Goal: Obtain resource: Download file/media

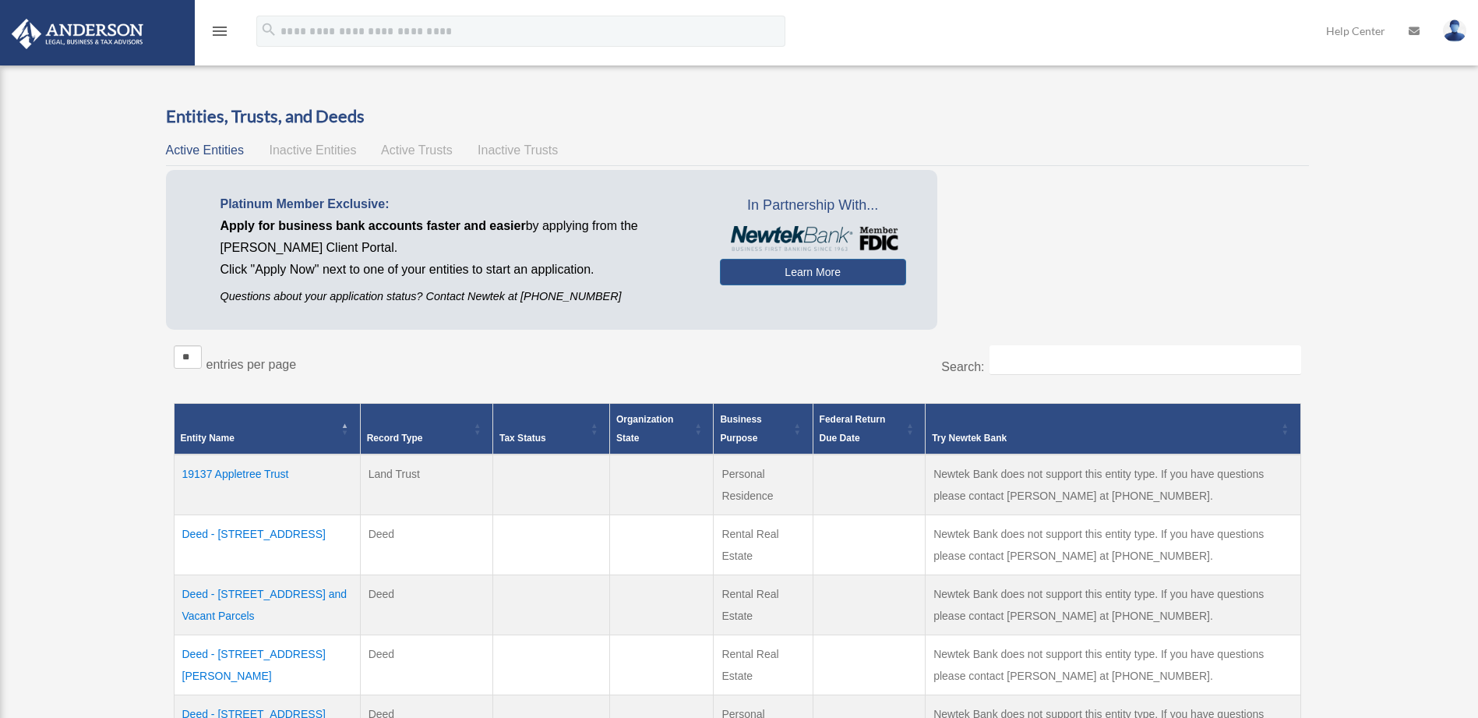
click at [222, 32] on icon "menu" at bounding box center [219, 31] width 19 height 19
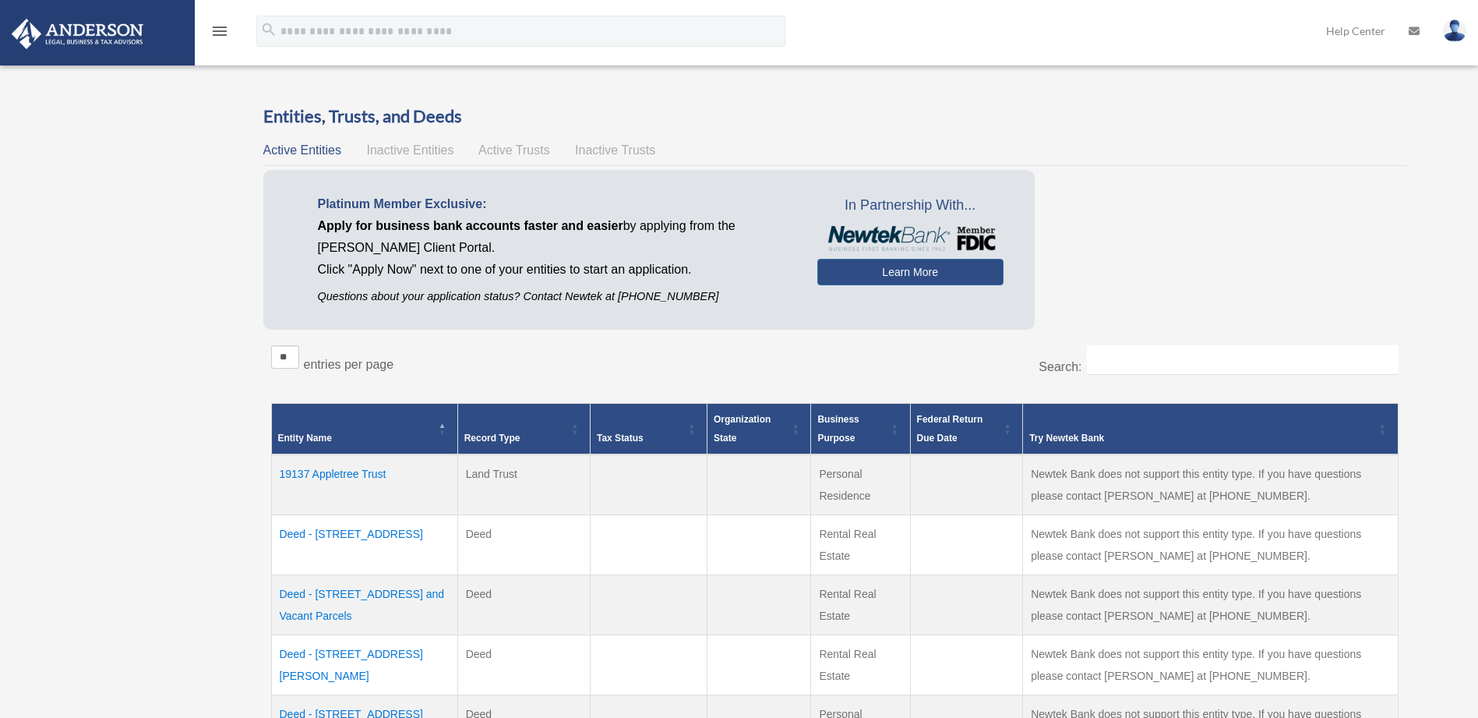
click at [206, 30] on div "menu" at bounding box center [220, 32] width 50 height 41
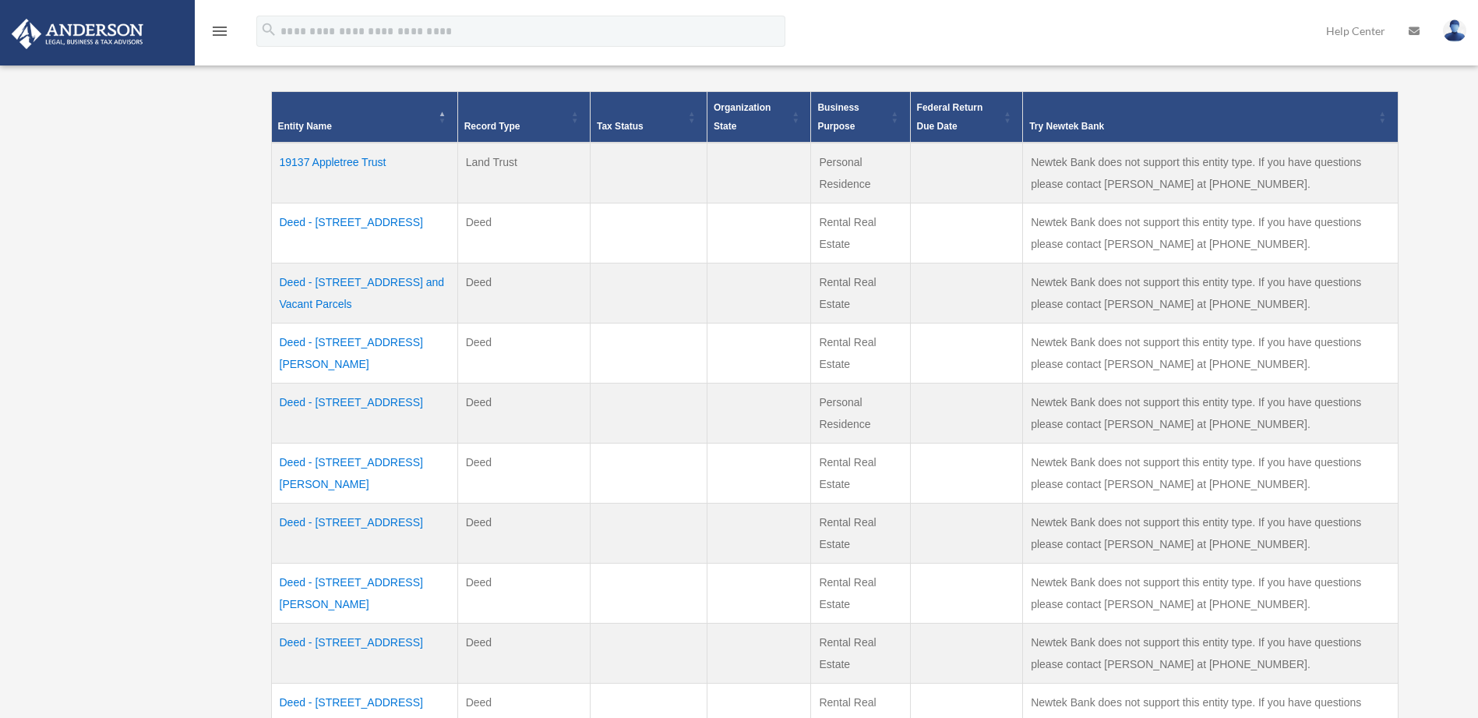
scroll to position [390, 0]
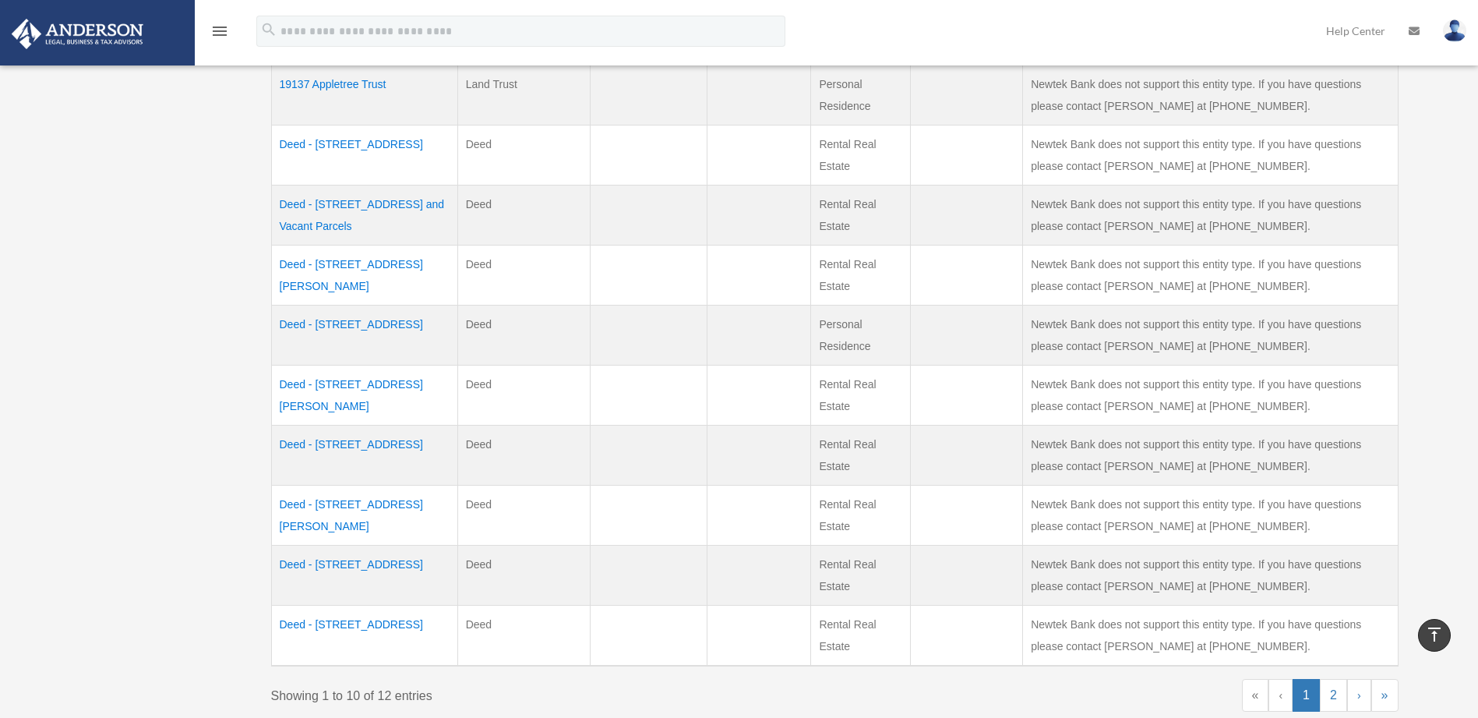
click at [369, 504] on td "Deed - 7913 Howe Street" at bounding box center [364, 515] width 186 height 60
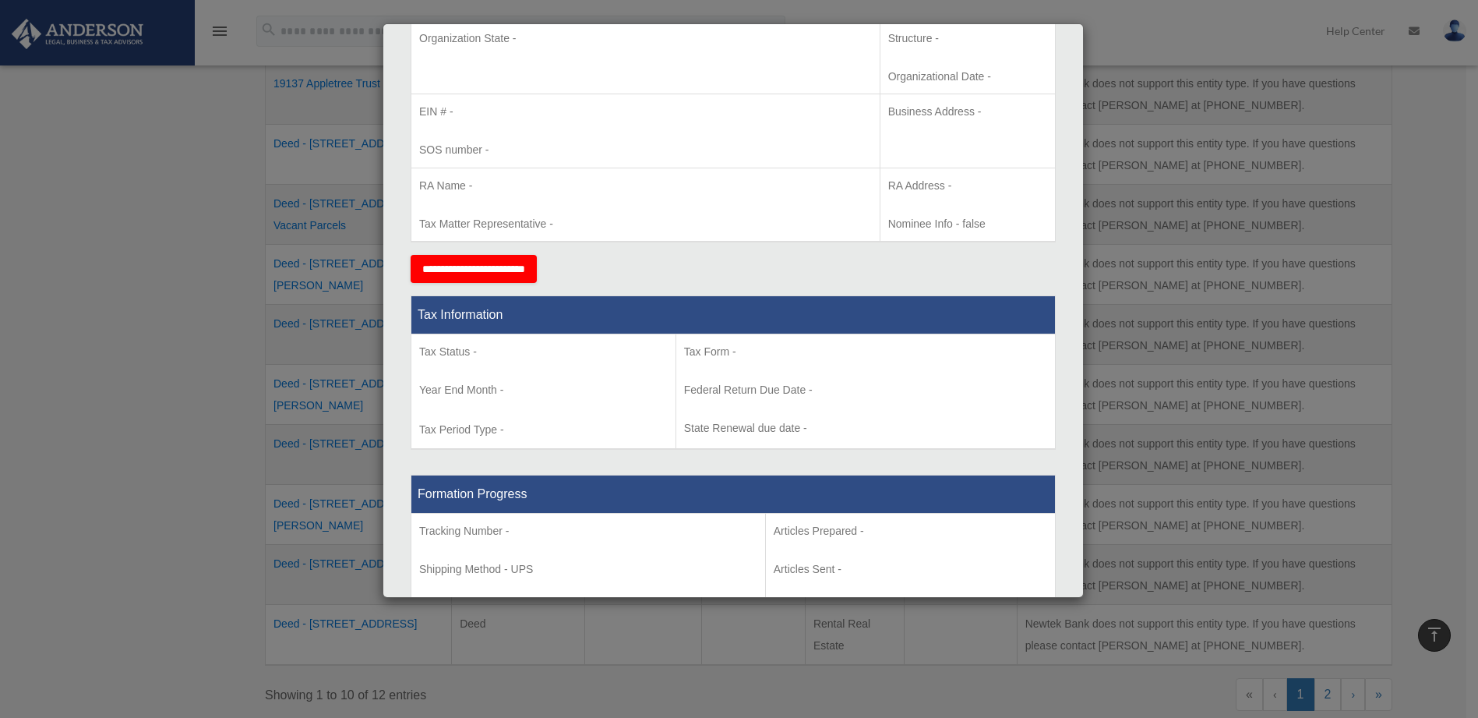
click at [1135, 129] on div "Details × Articles Sent Organizational Date" at bounding box center [739, 359] width 1478 height 718
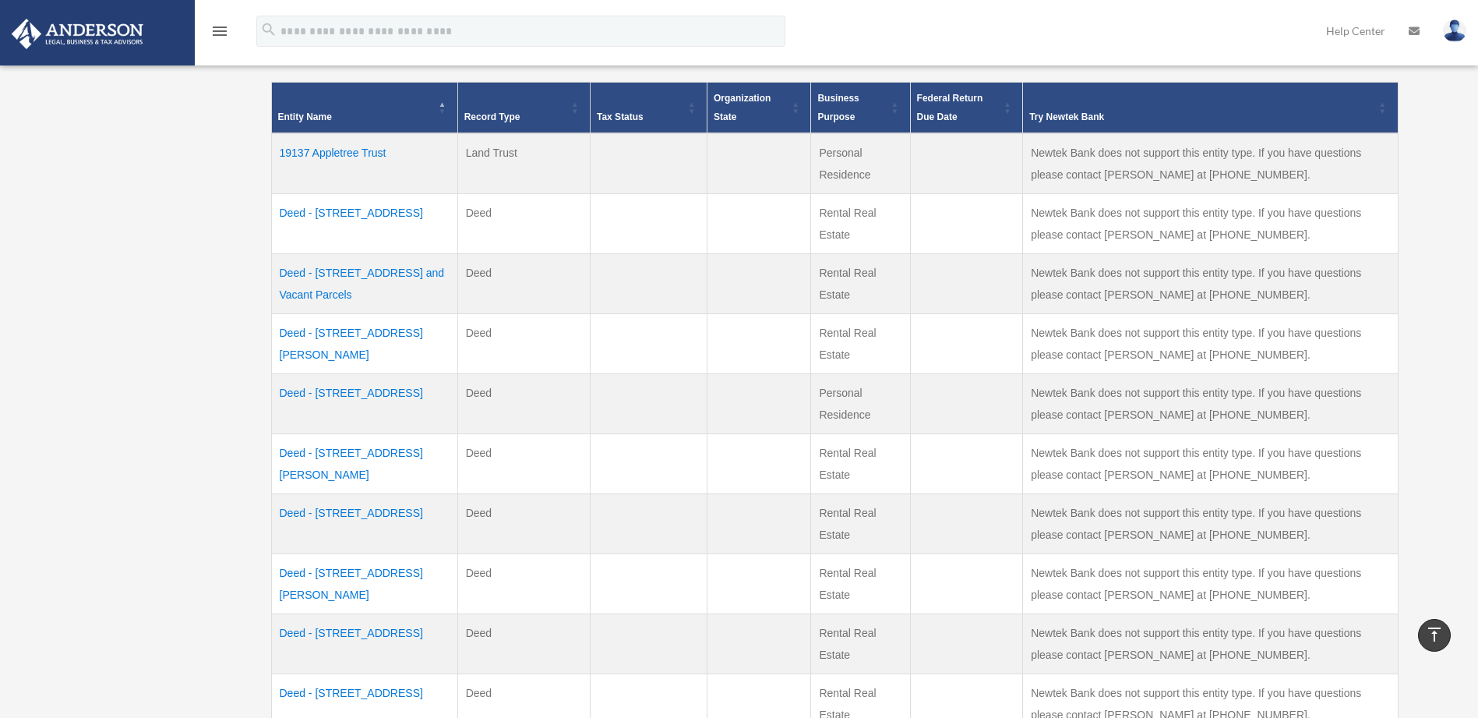
scroll to position [0, 0]
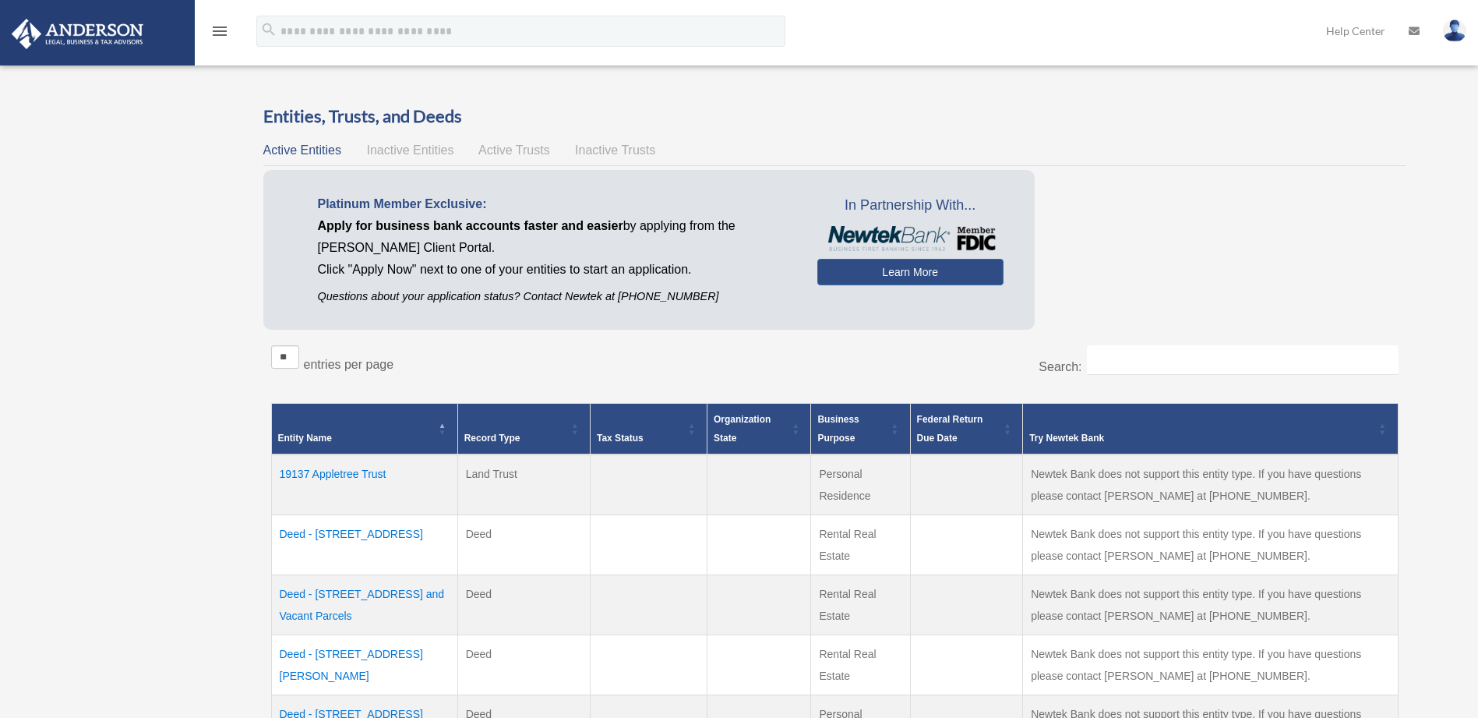
click at [94, 43] on img at bounding box center [77, 34] width 141 height 30
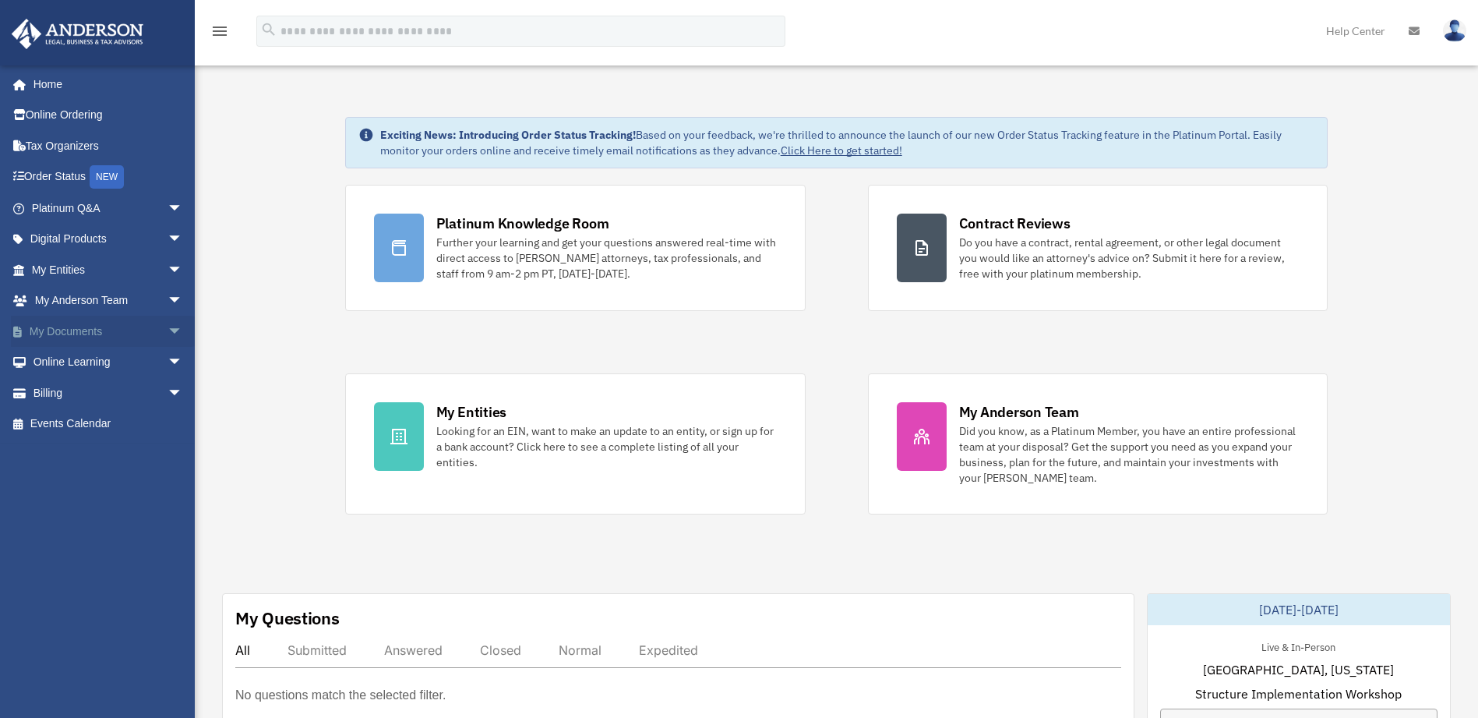
click at [168, 327] on span "arrow_drop_down" at bounding box center [183, 332] width 31 height 32
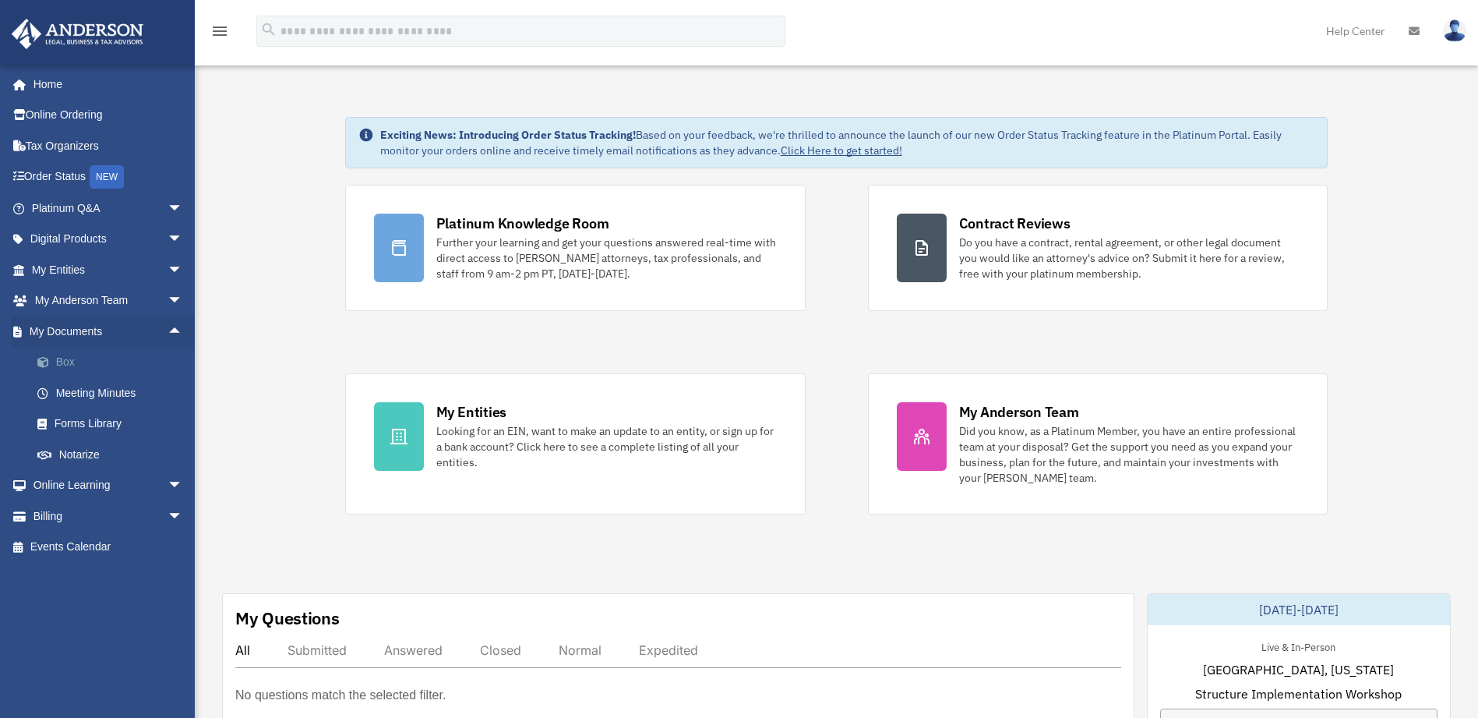
click at [64, 365] on link "Box" at bounding box center [114, 362] width 185 height 31
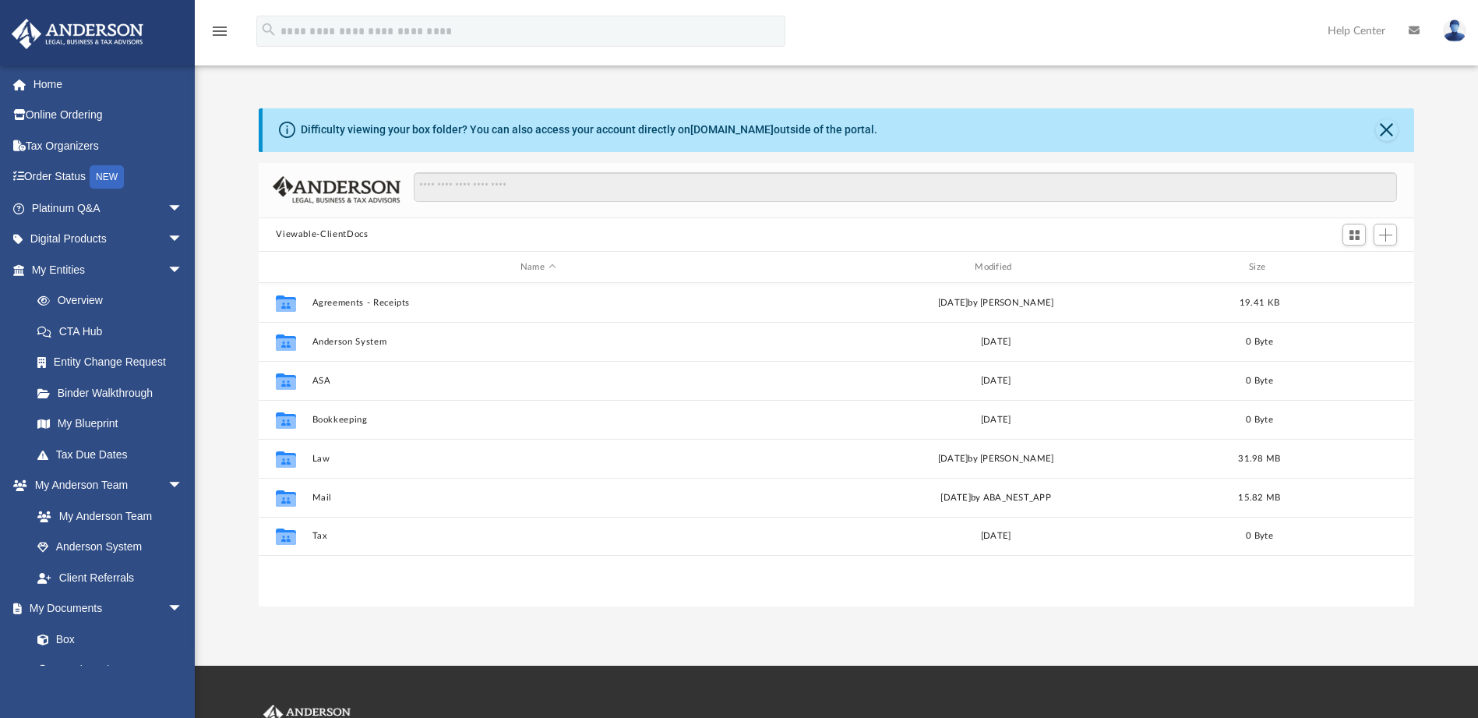
scroll to position [343, 1144]
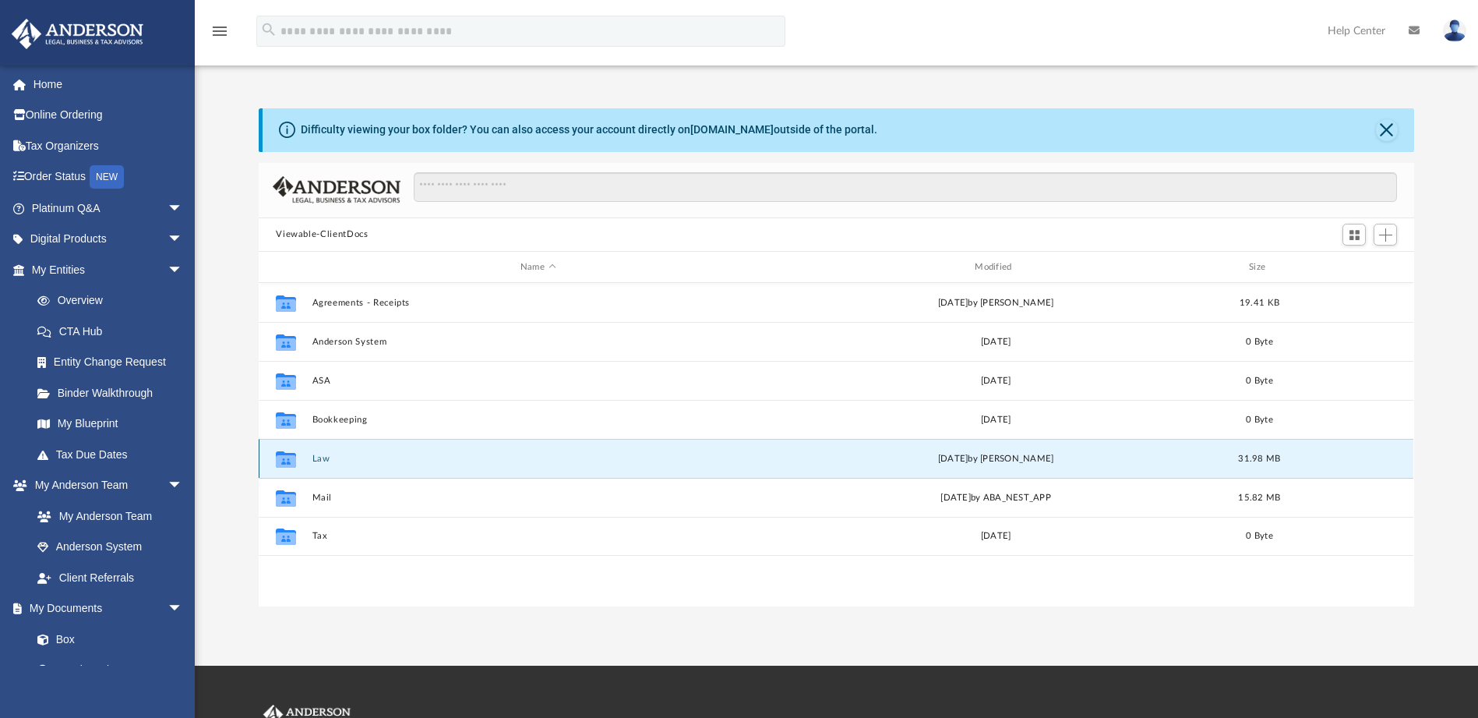
click at [317, 456] on button "Law" at bounding box center [537, 459] width 451 height 10
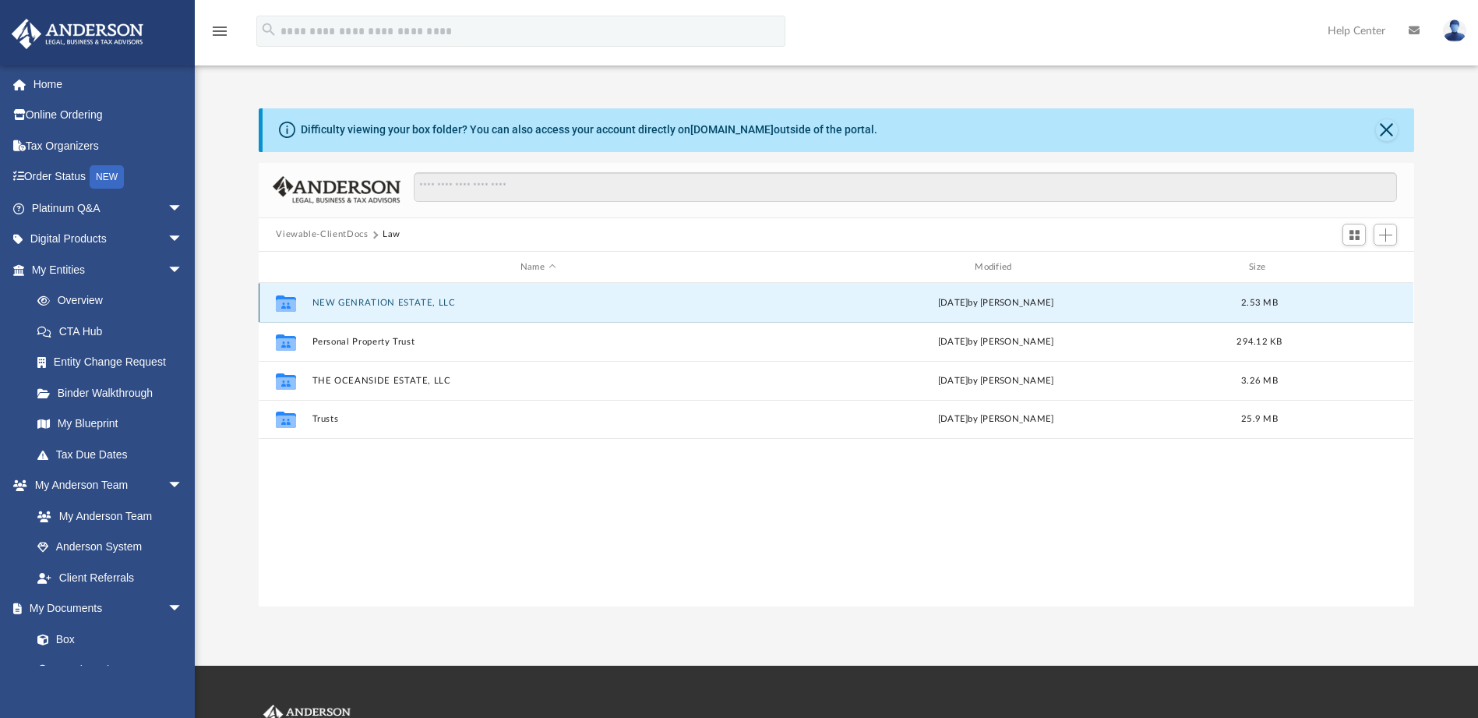
click at [331, 299] on button "NEW GENRATION ESTATE, LLC" at bounding box center [537, 303] width 451 height 10
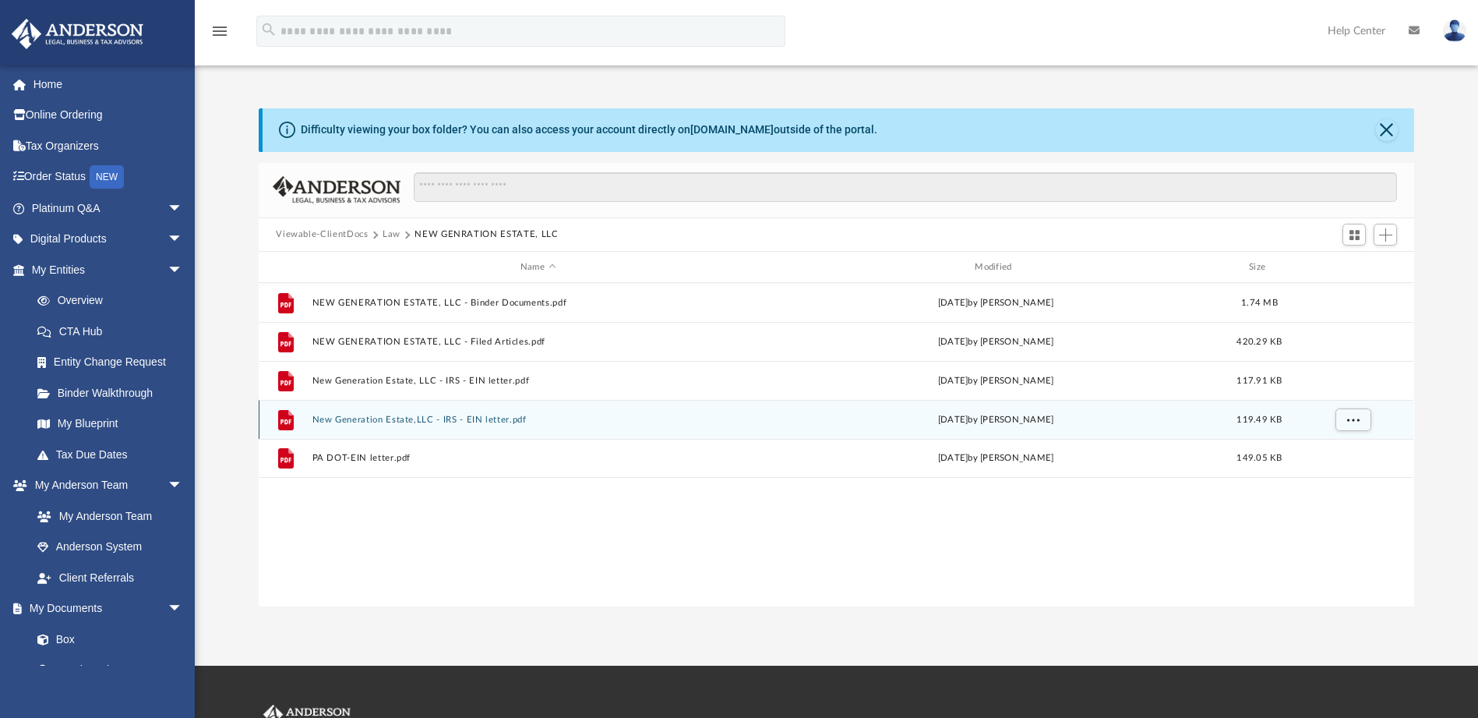
click at [326, 418] on button "New Generation Estate,LLC - IRS - EIN letter.pdf" at bounding box center [537, 420] width 451 height 10
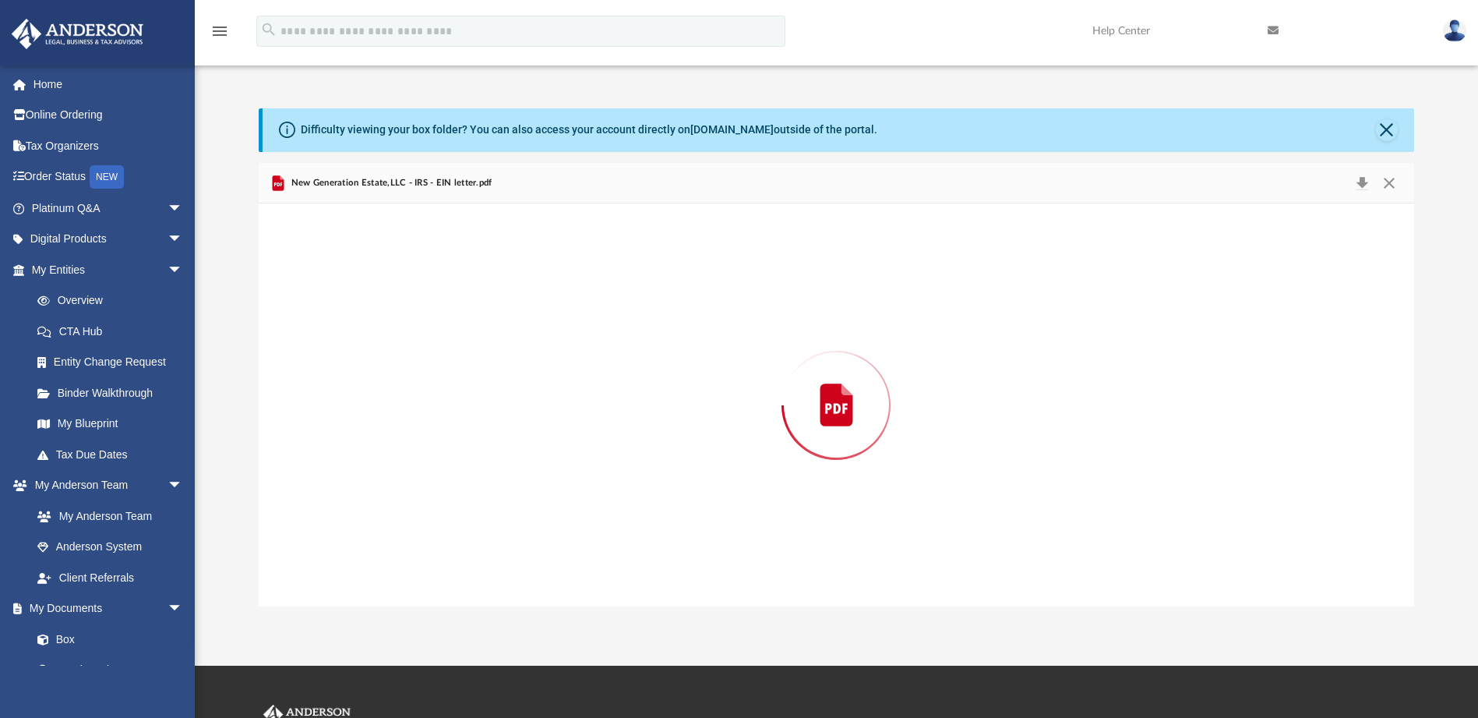
click at [326, 418] on div "Preview" at bounding box center [836, 404] width 1155 height 402
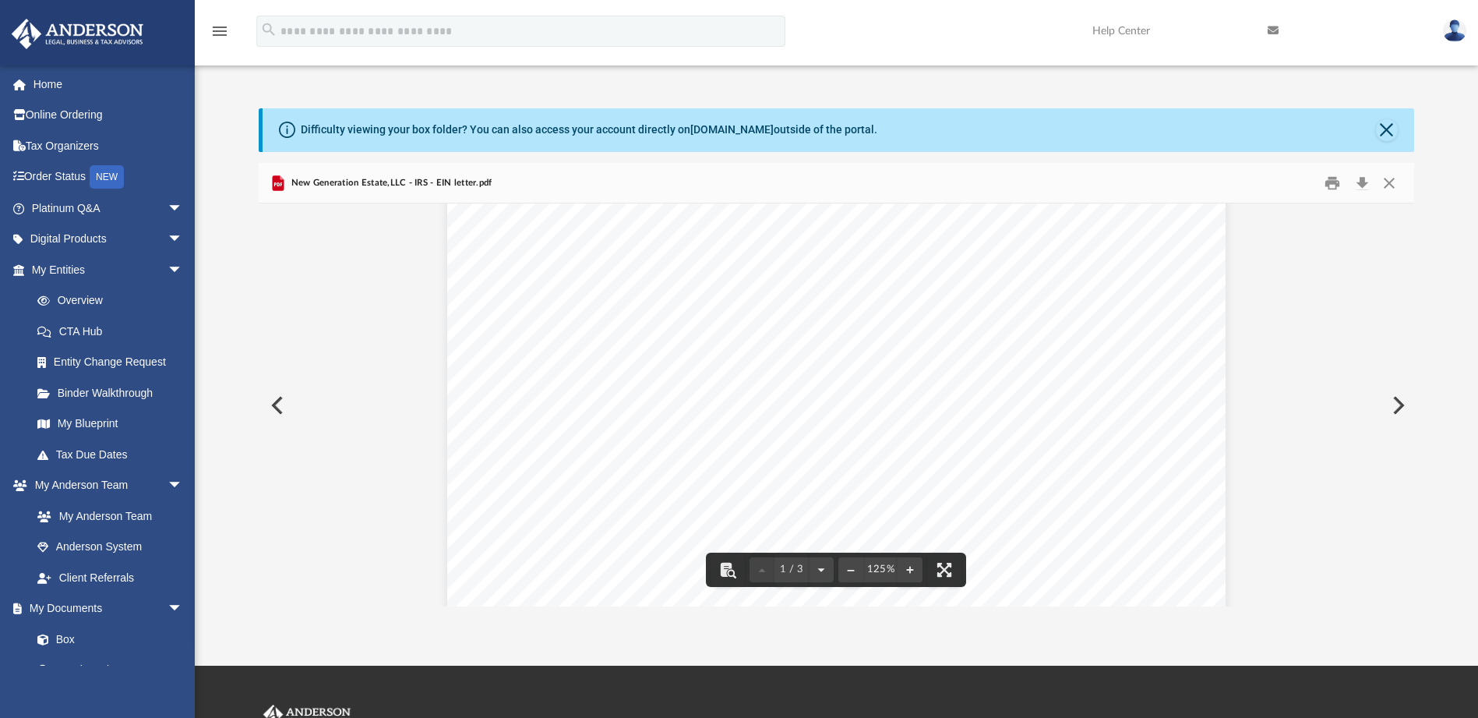
scroll to position [0, 0]
click at [1393, 178] on button "Close" at bounding box center [1389, 183] width 28 height 24
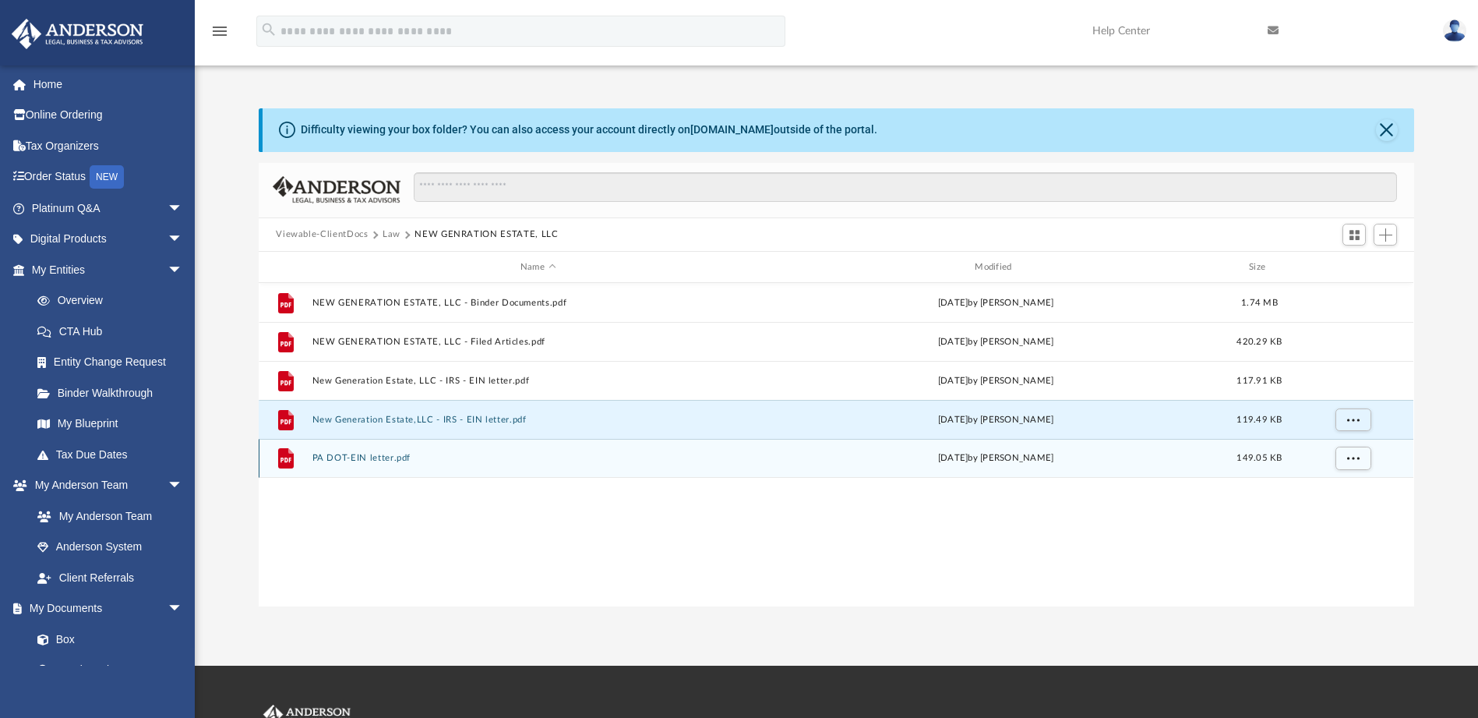
click at [386, 455] on button "PA DOT-EIN letter.pdf" at bounding box center [537, 459] width 451 height 10
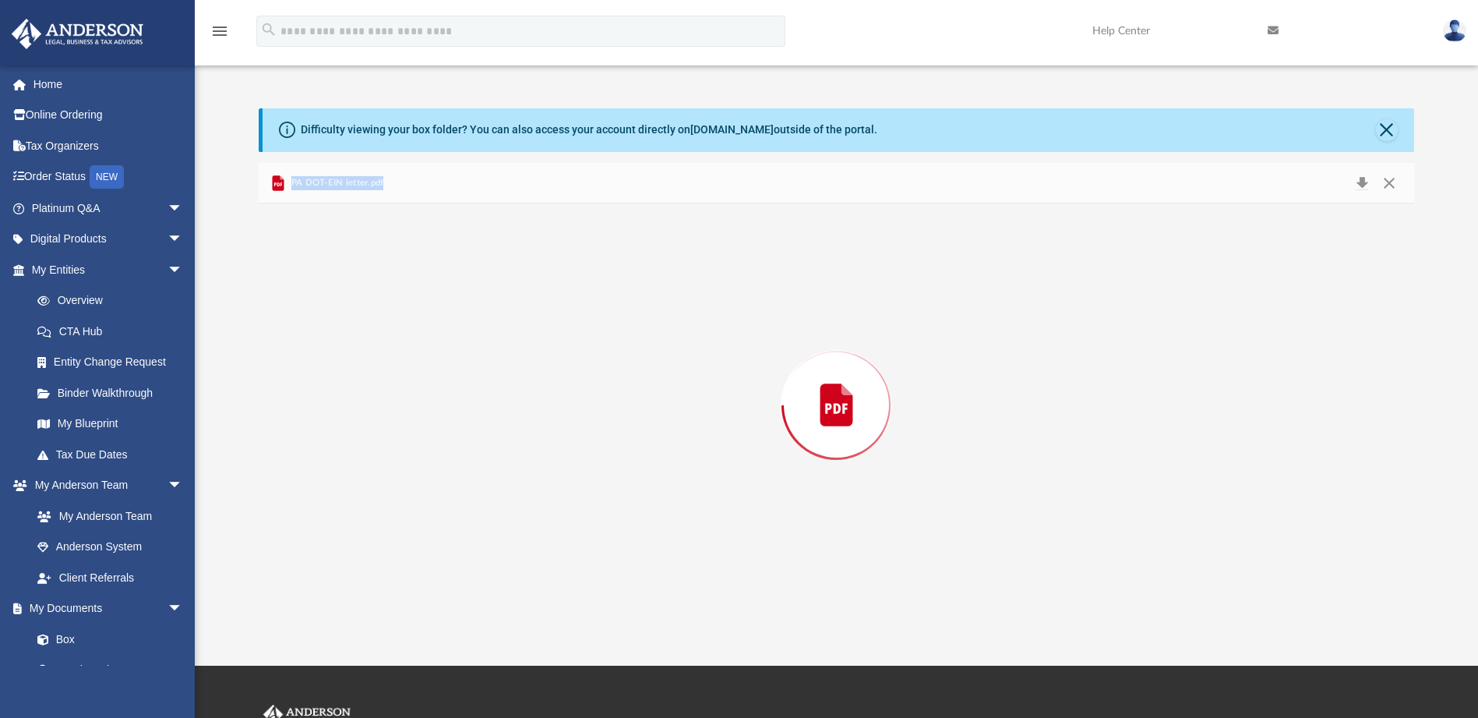
click at [386, 455] on div "Preview" at bounding box center [836, 404] width 1155 height 402
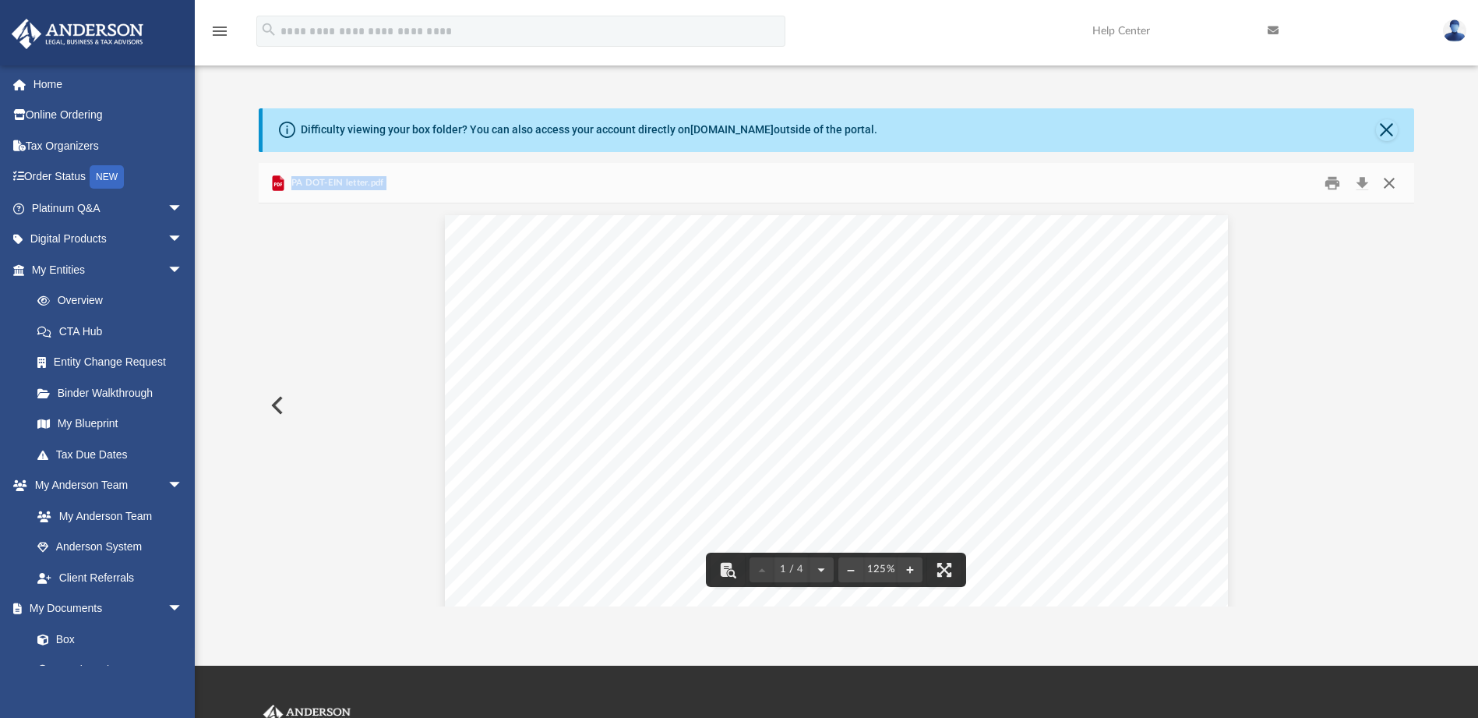
click at [1390, 175] on button "Close" at bounding box center [1389, 183] width 28 height 24
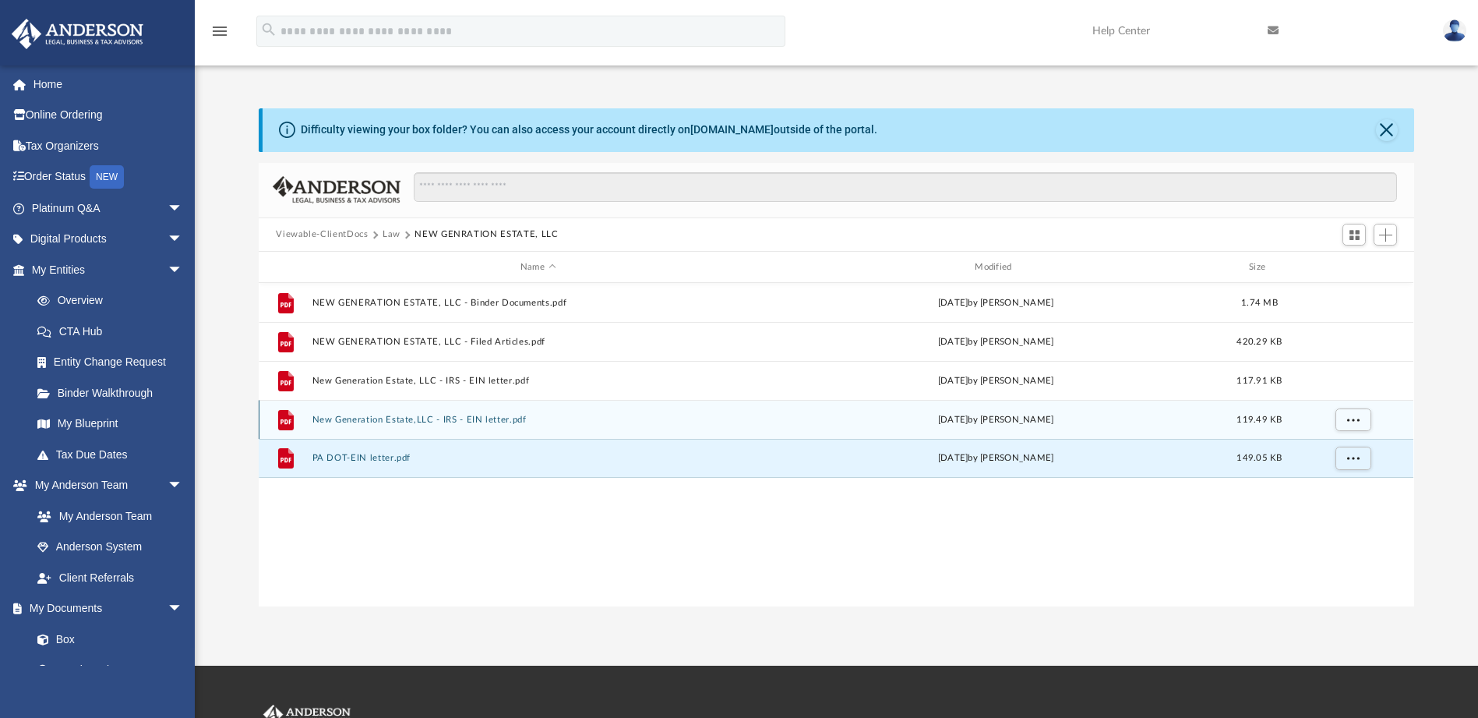
click at [396, 415] on button "New Generation Estate,LLC - IRS - EIN letter.pdf" at bounding box center [537, 420] width 451 height 10
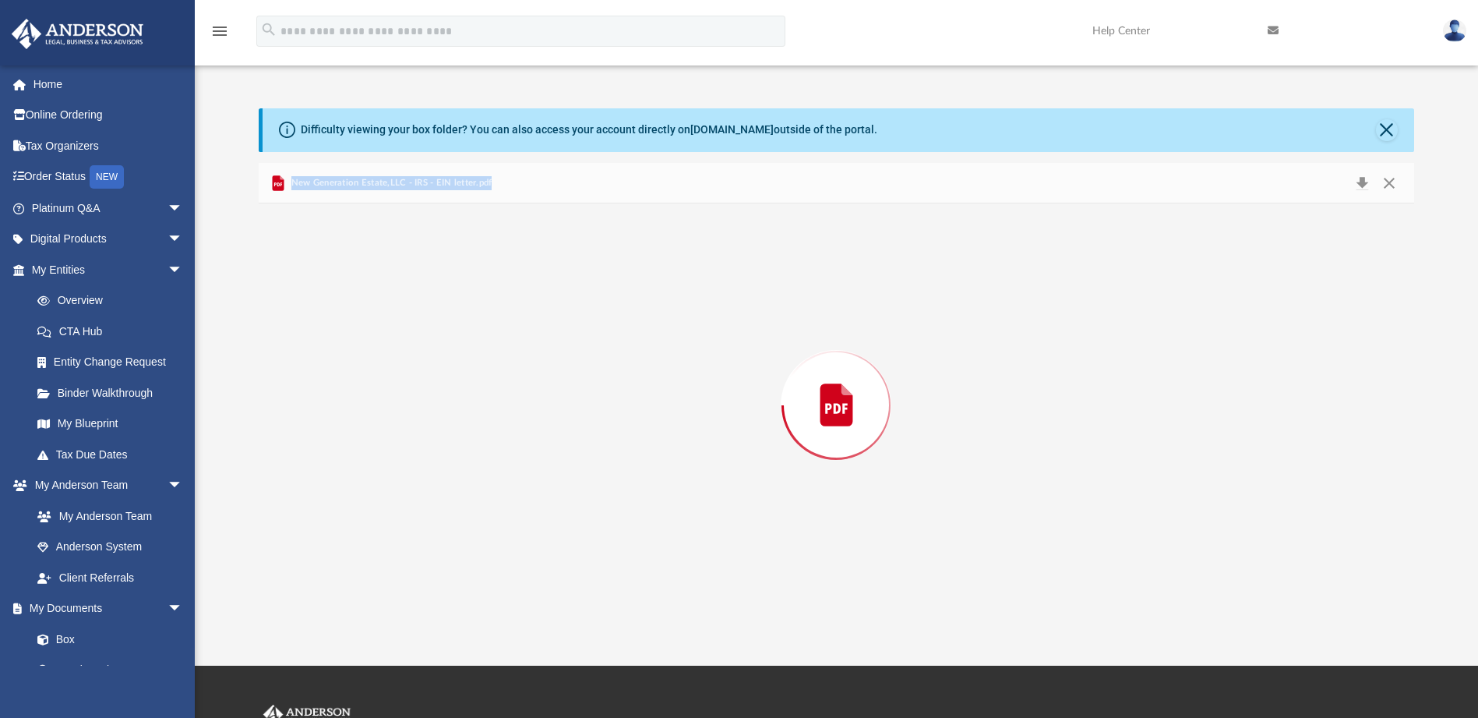
click at [396, 414] on div "Preview" at bounding box center [836, 404] width 1155 height 402
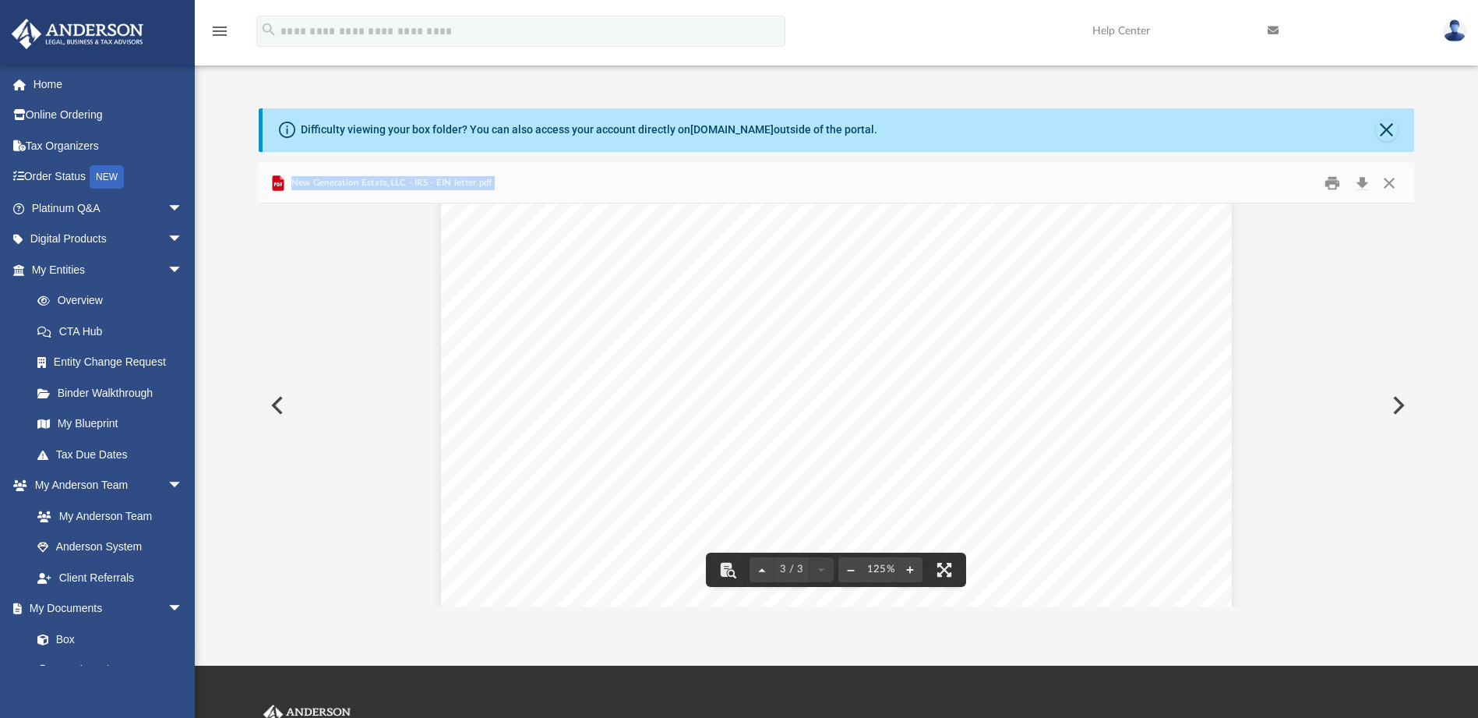
scroll to position [2338, 0]
click at [1395, 406] on button "Preview" at bounding box center [1397, 405] width 34 height 44
click at [1385, 182] on button "Close" at bounding box center [1389, 183] width 28 height 24
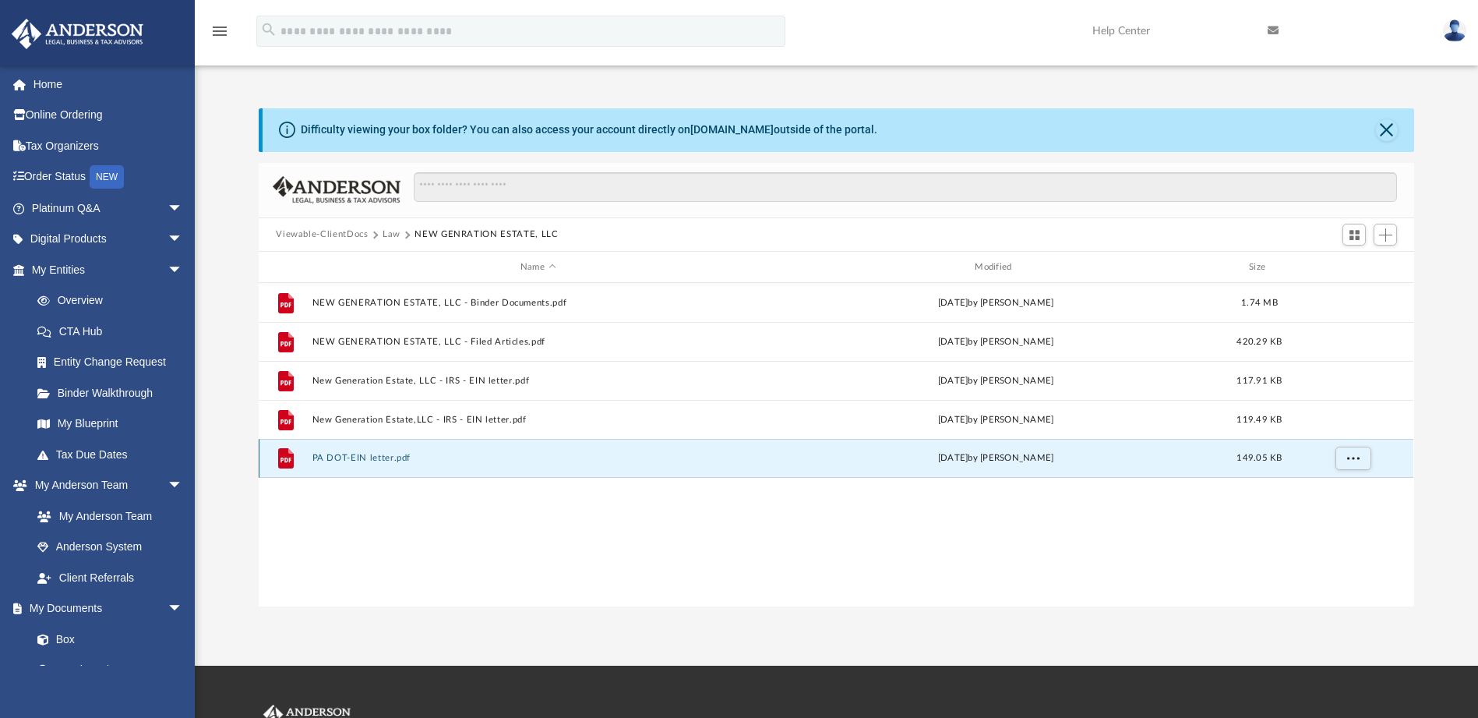
click at [376, 454] on button "PA DOT-EIN letter.pdf" at bounding box center [537, 459] width 451 height 10
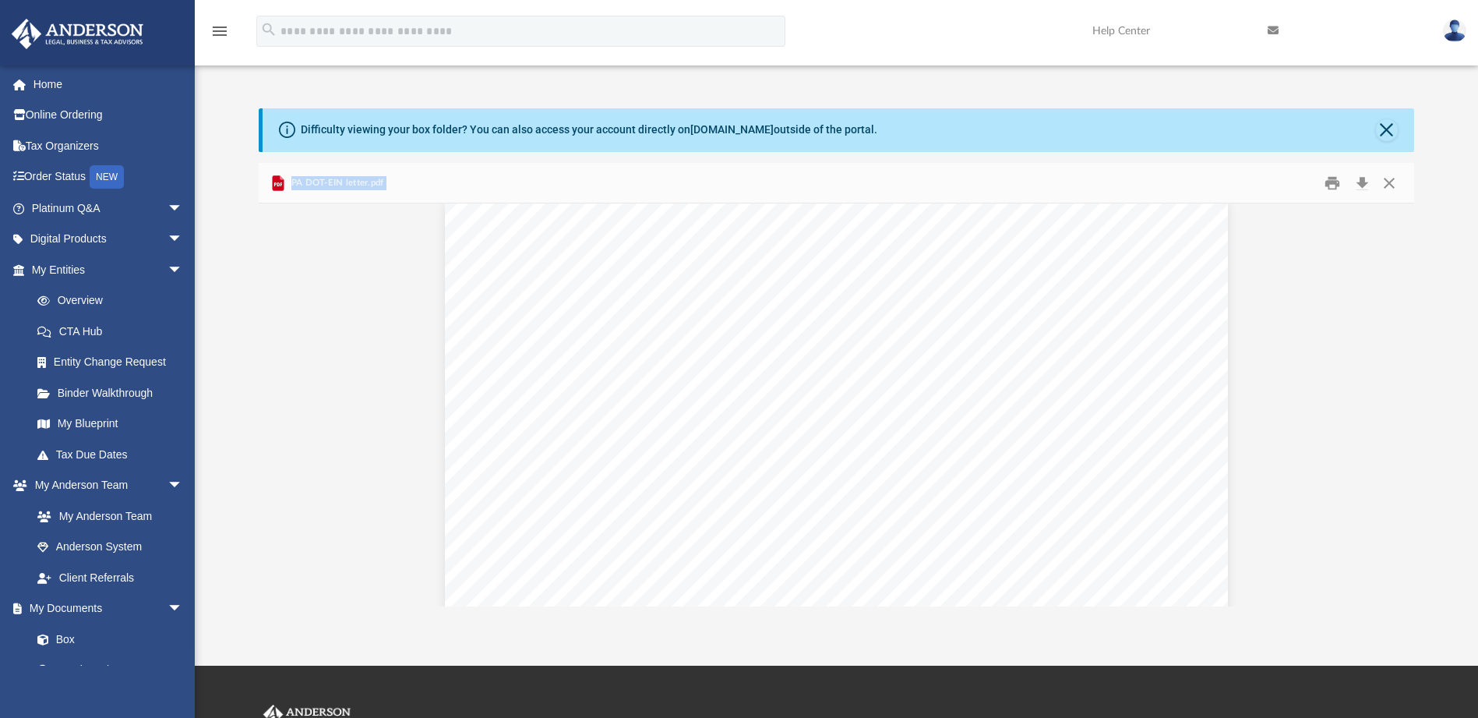
scroll to position [0, 0]
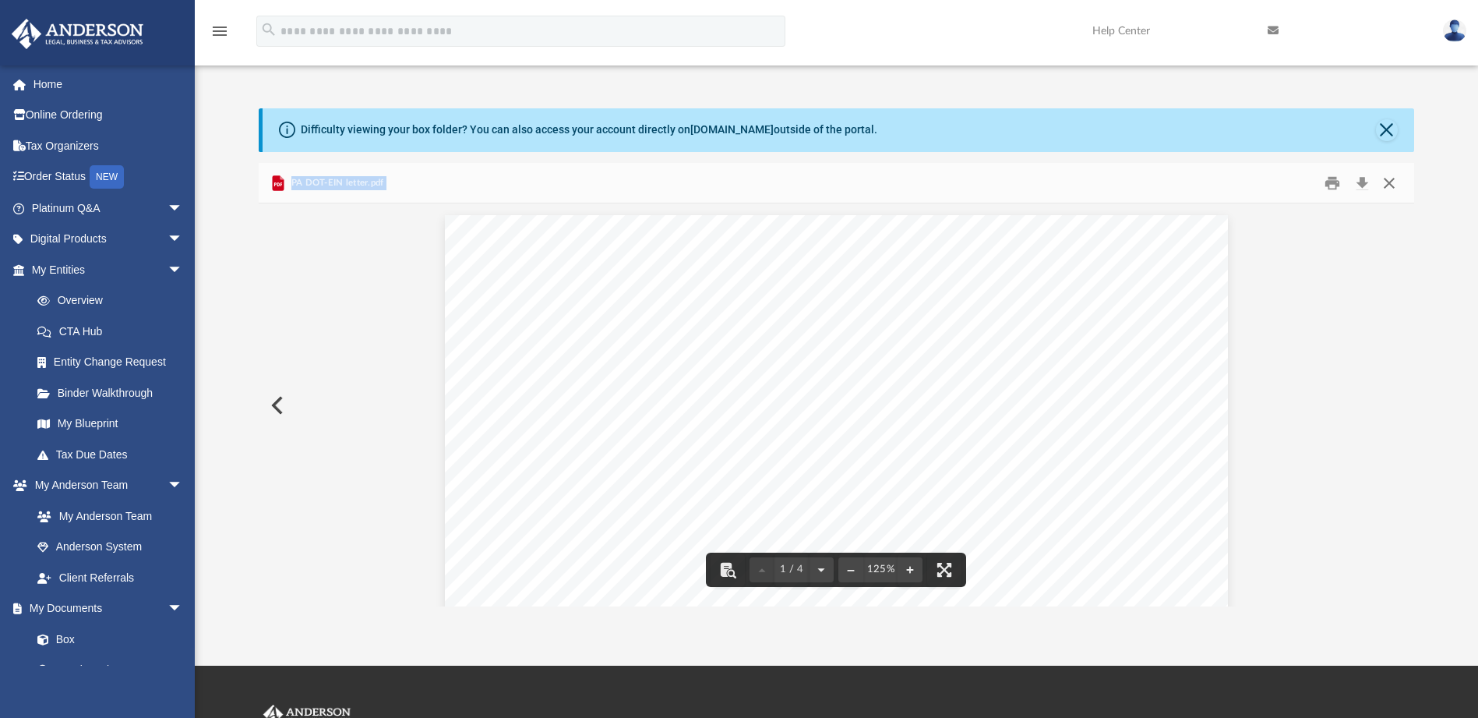
click at [1393, 186] on button "Close" at bounding box center [1389, 183] width 28 height 24
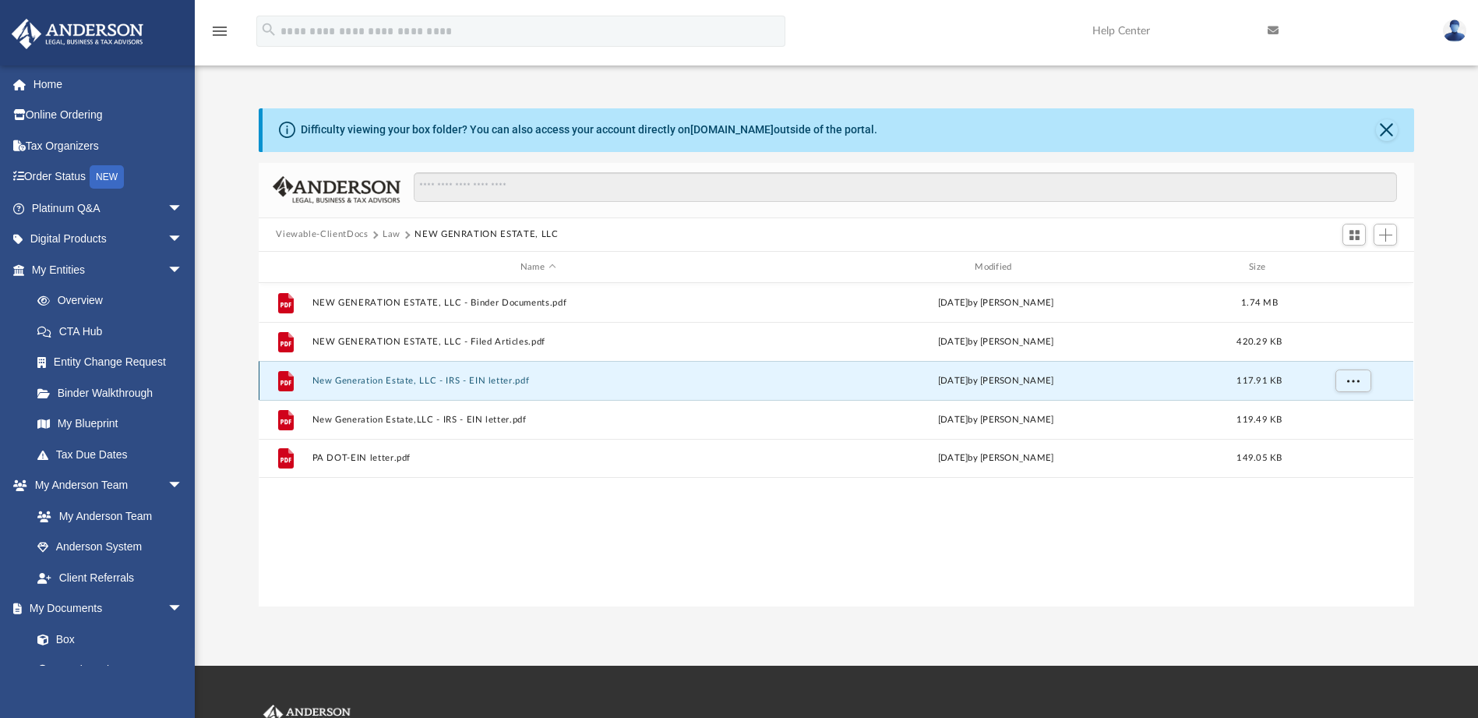
click at [453, 376] on button "New Generation Estate, LLC - IRS - EIN letter.pdf" at bounding box center [537, 381] width 451 height 10
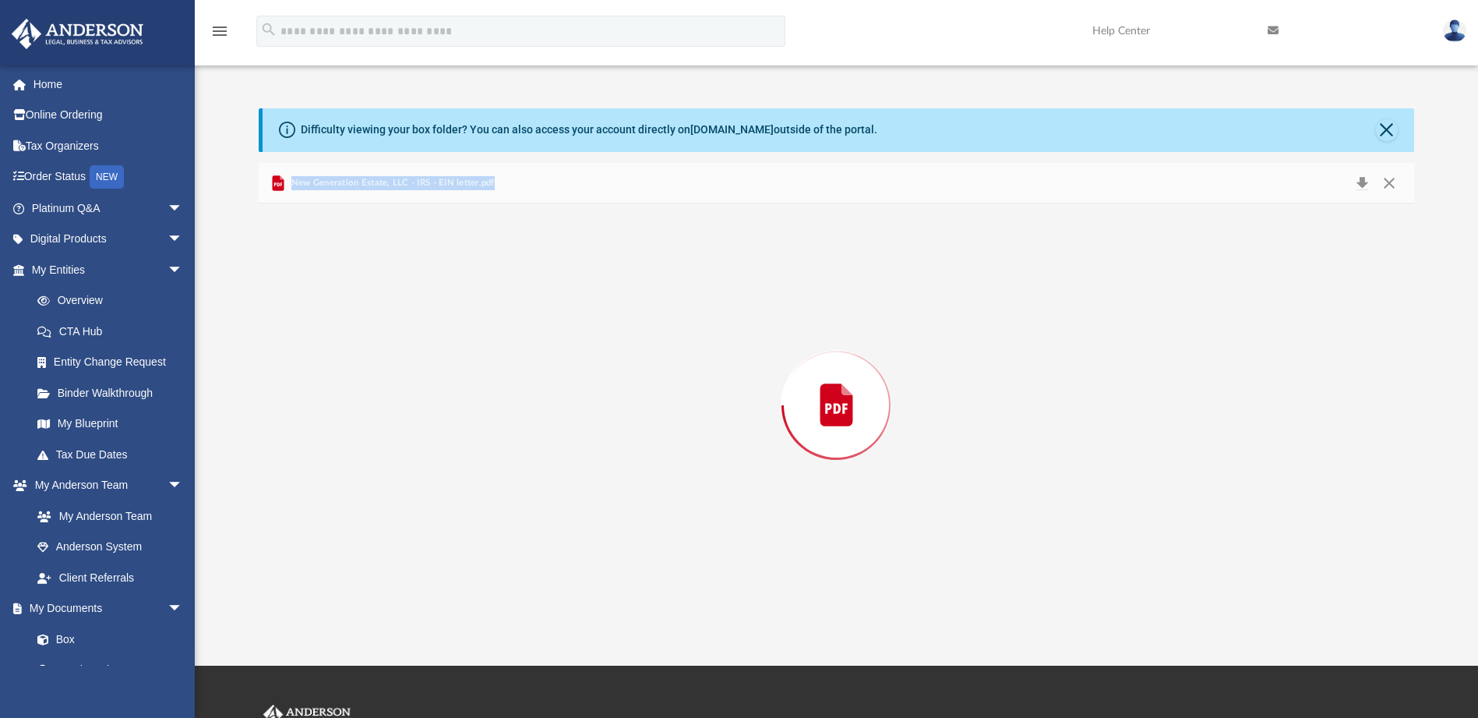
click at [453, 376] on div "Preview" at bounding box center [836, 404] width 1155 height 402
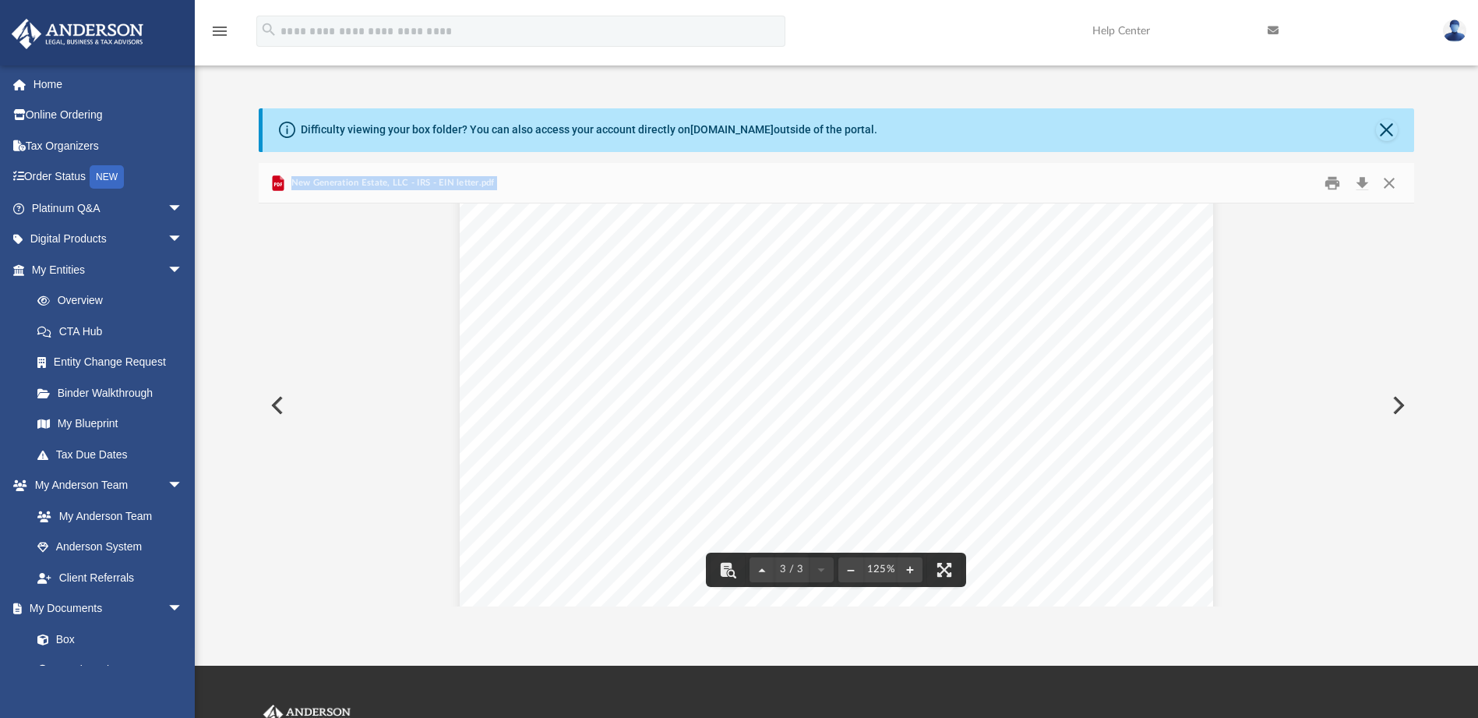
scroll to position [2469, 0]
click at [1391, 184] on button "Close" at bounding box center [1389, 183] width 28 height 24
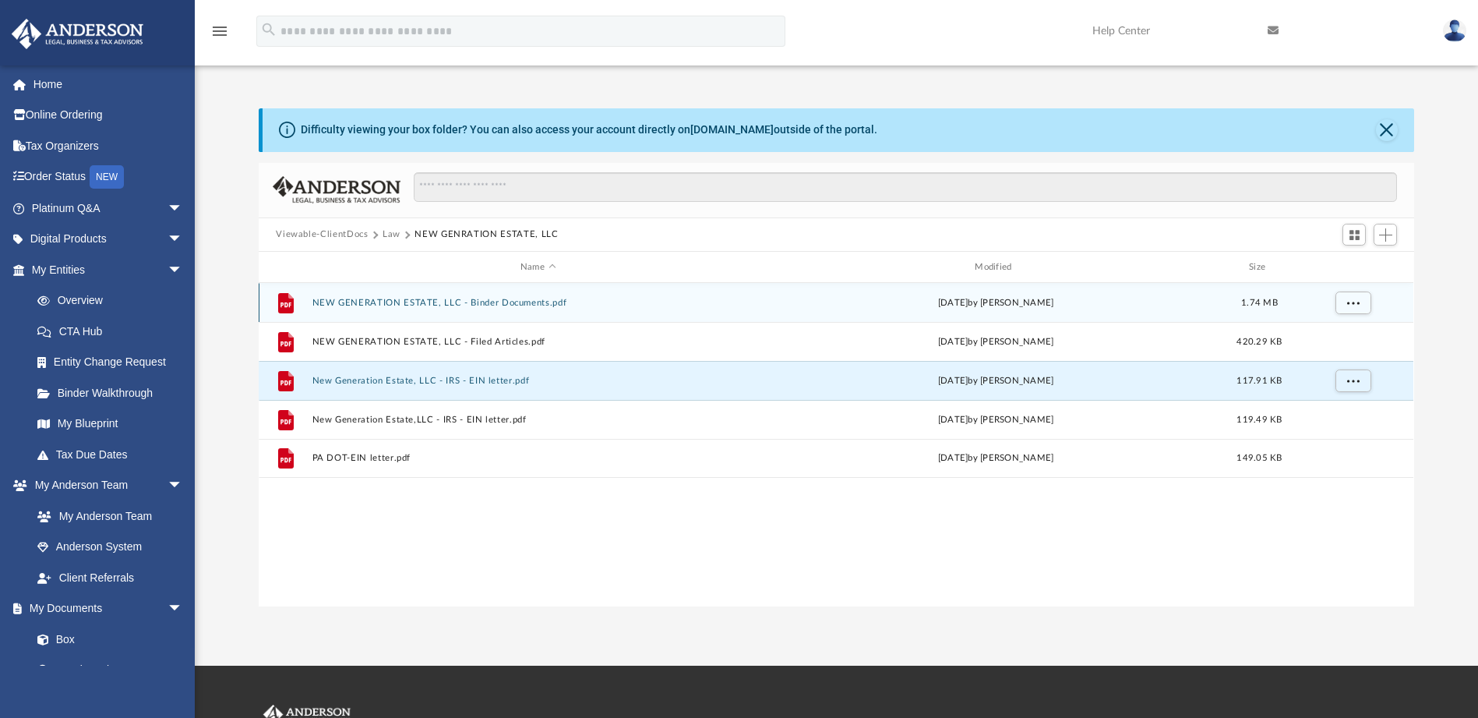
click at [447, 298] on button "NEW GENERATION ESTATE, LLC - Binder Documents.pdf" at bounding box center [537, 303] width 451 height 10
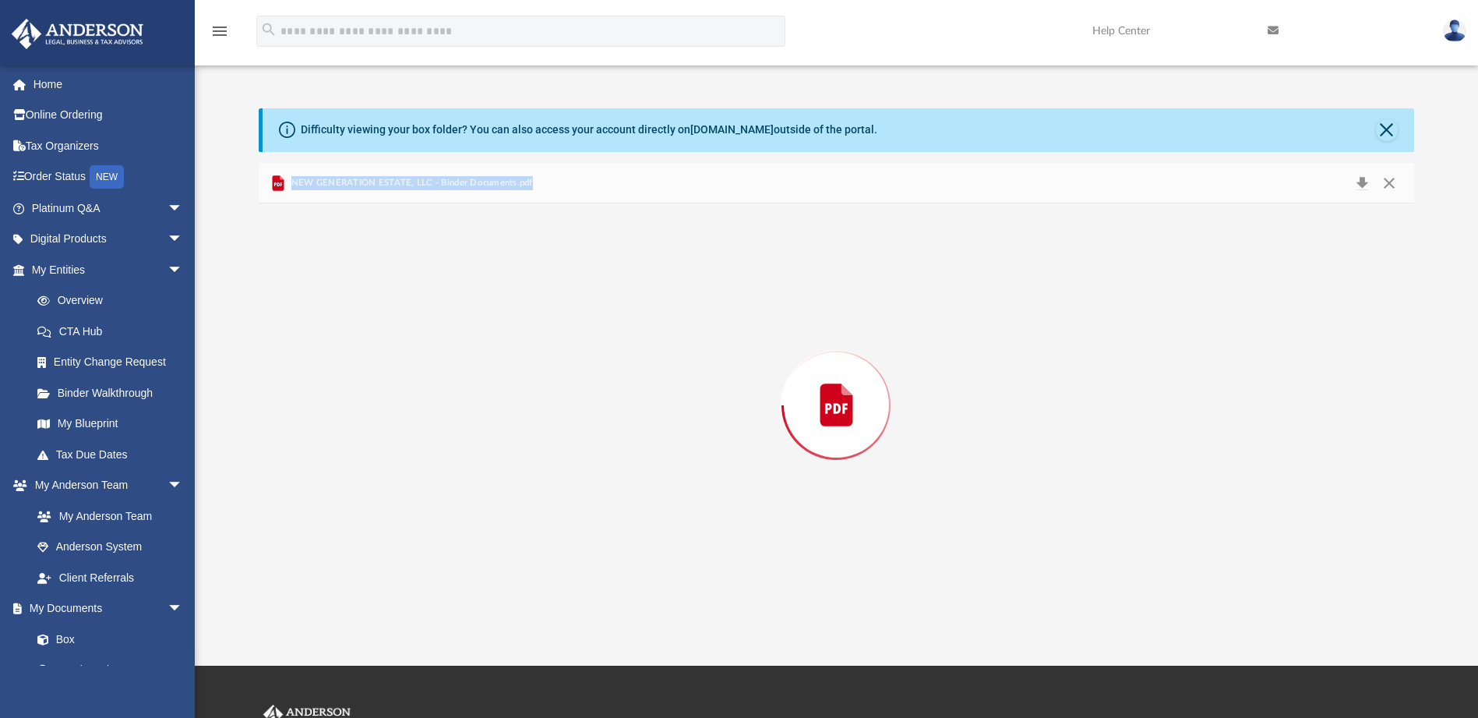
click at [447, 297] on div "Preview" at bounding box center [836, 404] width 1155 height 402
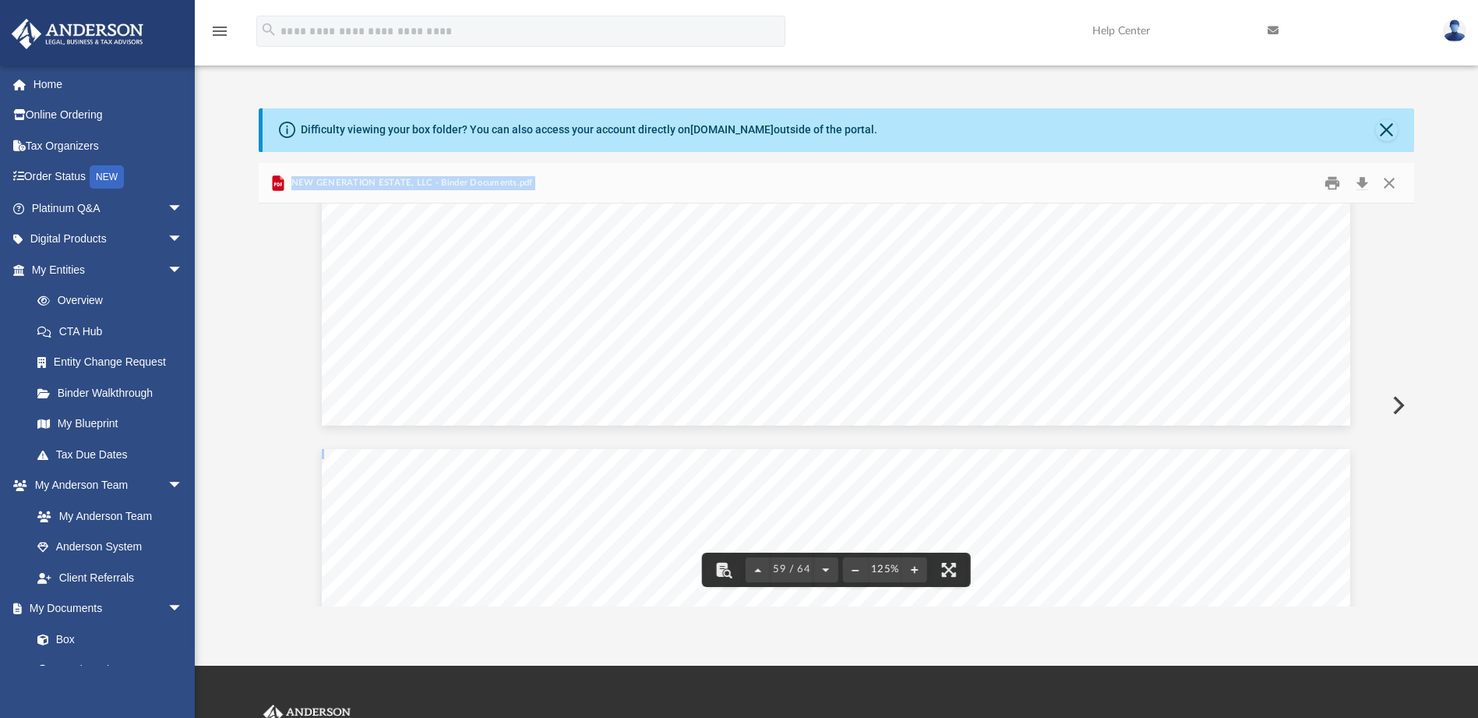
scroll to position [61832, 0]
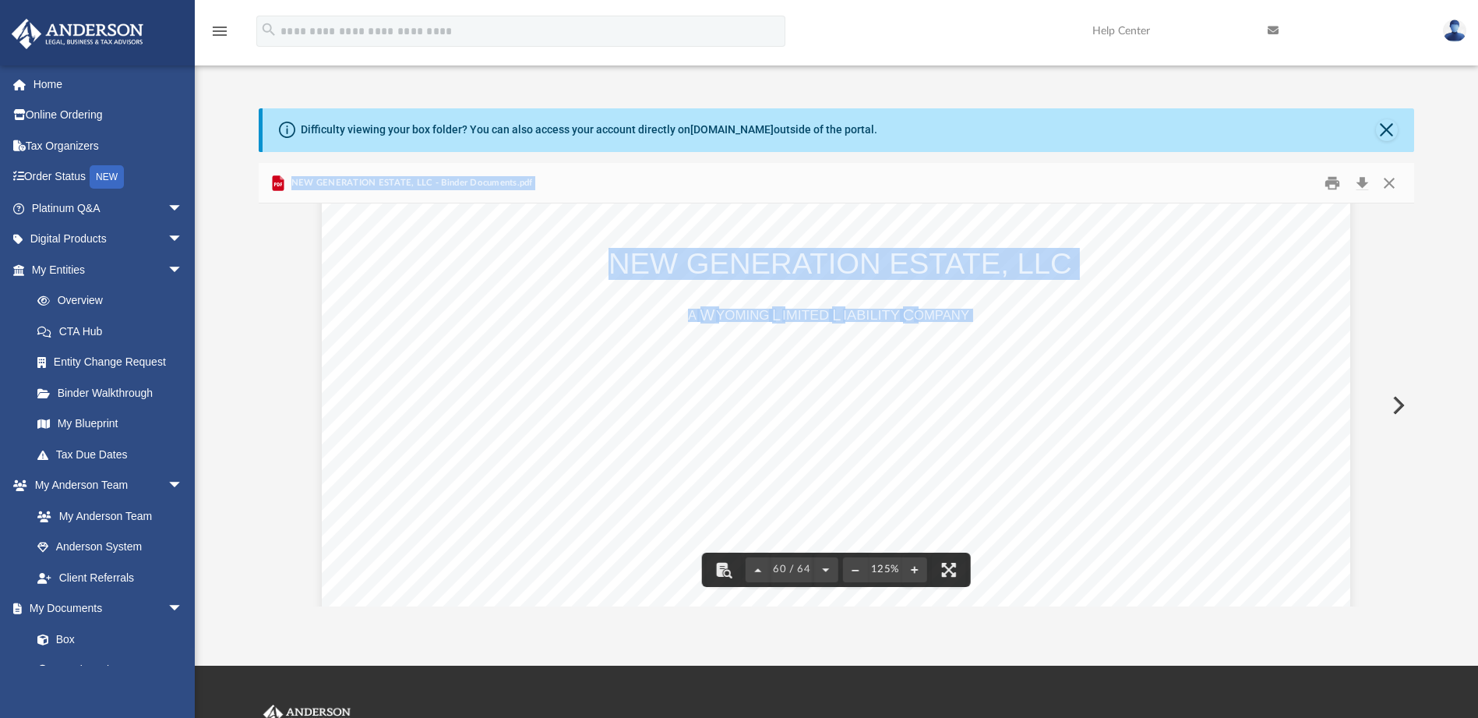
click at [1396, 404] on button "Preview" at bounding box center [1397, 405] width 34 height 44
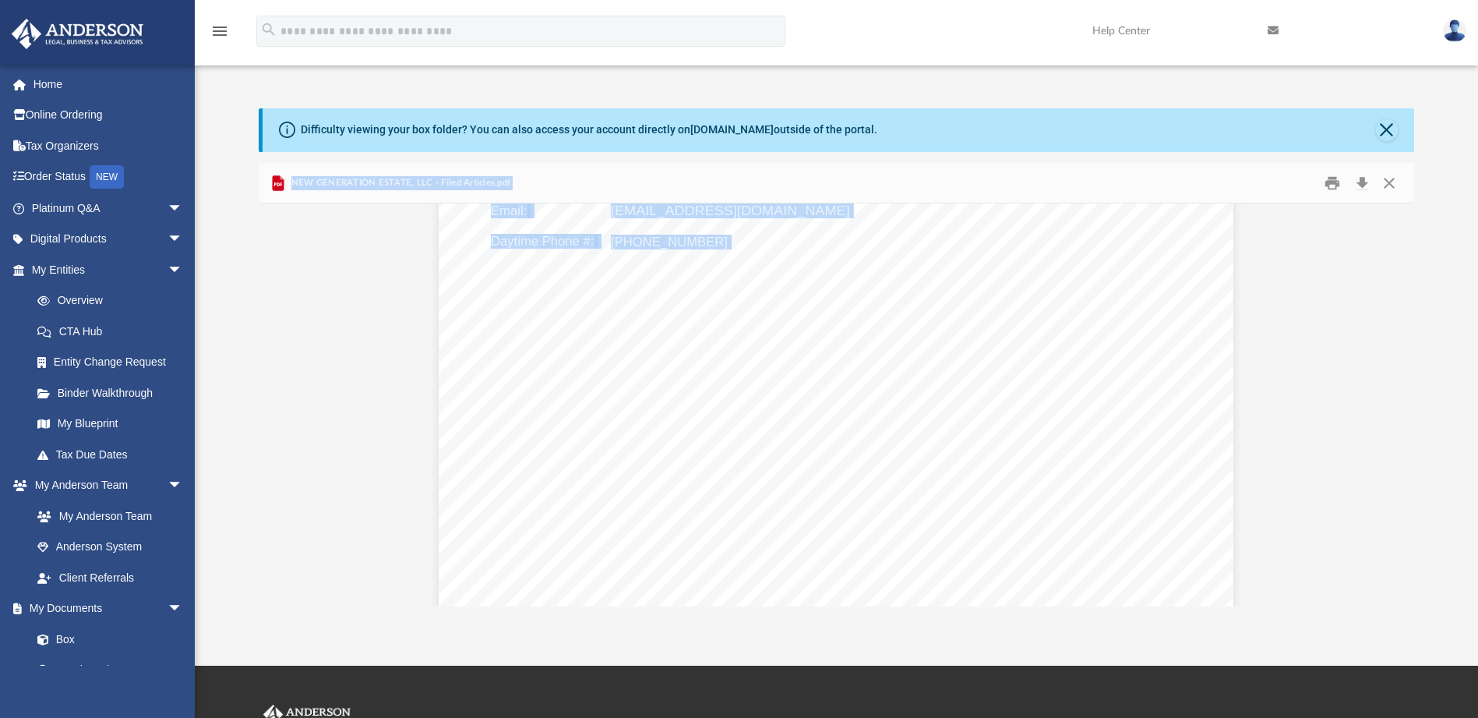
scroll to position [2649, 0]
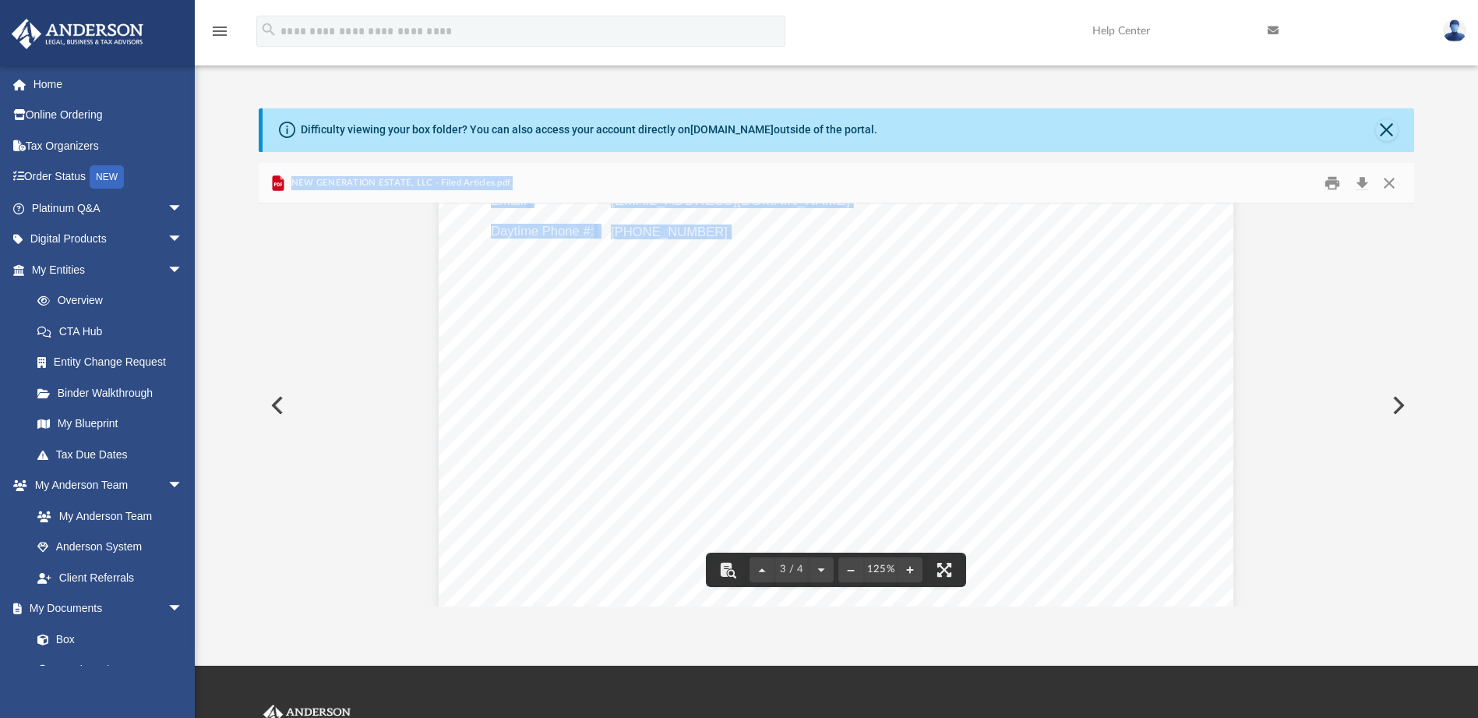
click at [1398, 405] on button "Preview" at bounding box center [1397, 405] width 34 height 44
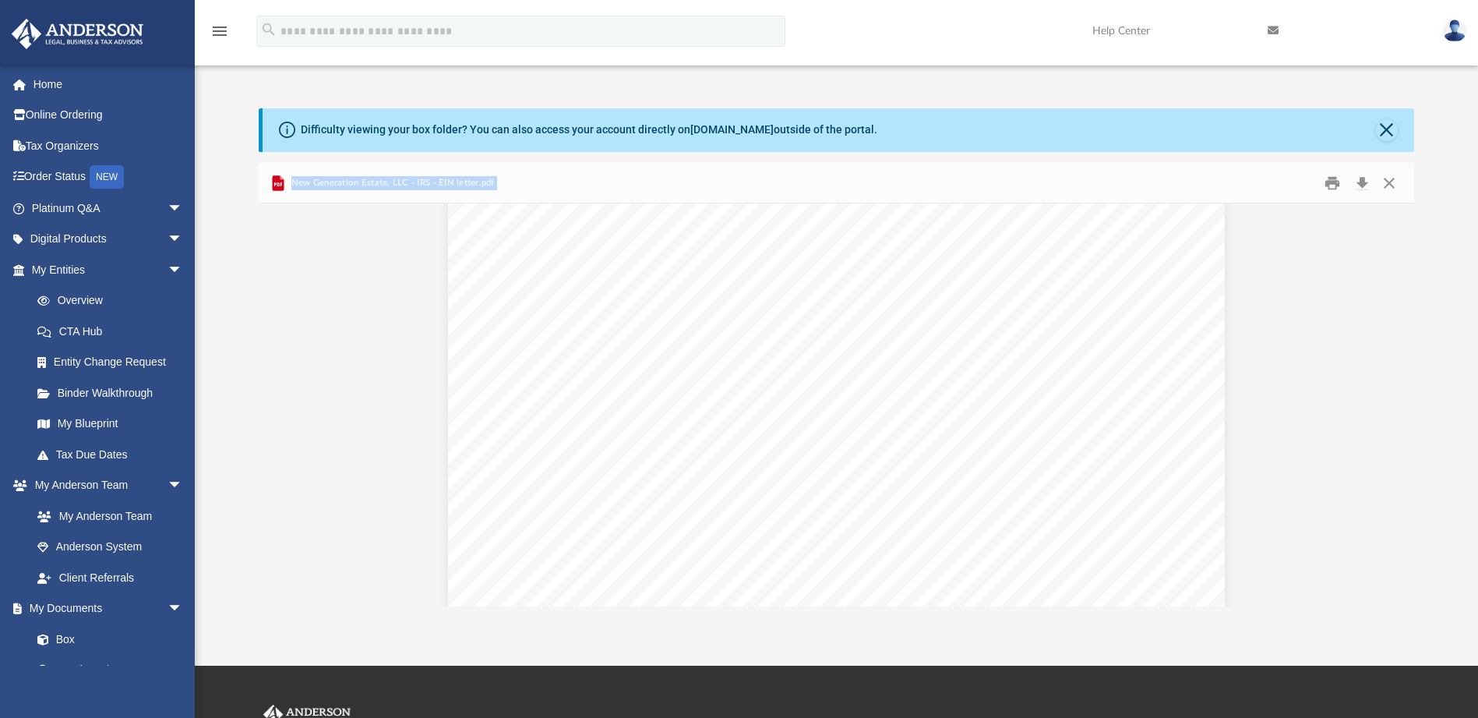
scroll to position [312, 0]
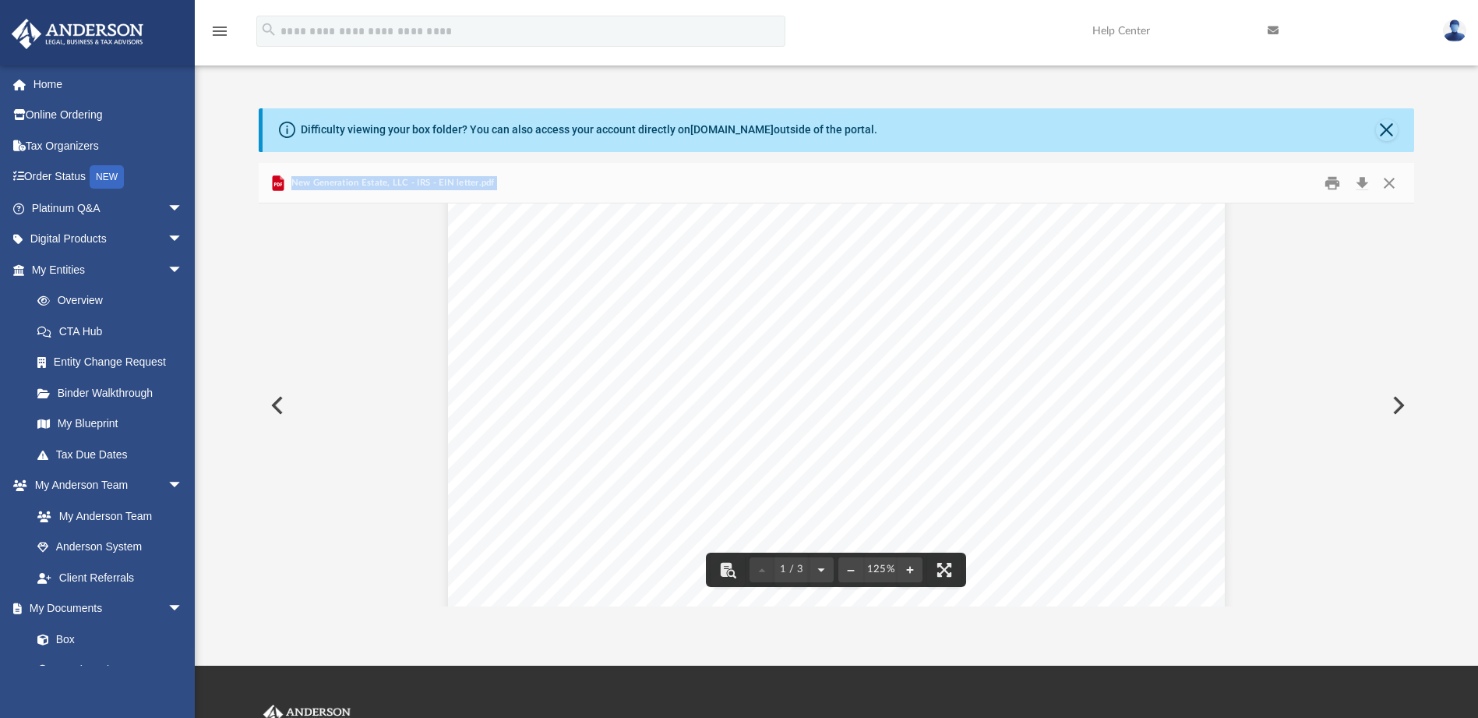
click at [1392, 403] on button "Preview" at bounding box center [1397, 405] width 34 height 44
click at [1401, 404] on button "Preview" at bounding box center [1397, 405] width 34 height 44
click at [1389, 179] on button "Close" at bounding box center [1389, 183] width 28 height 24
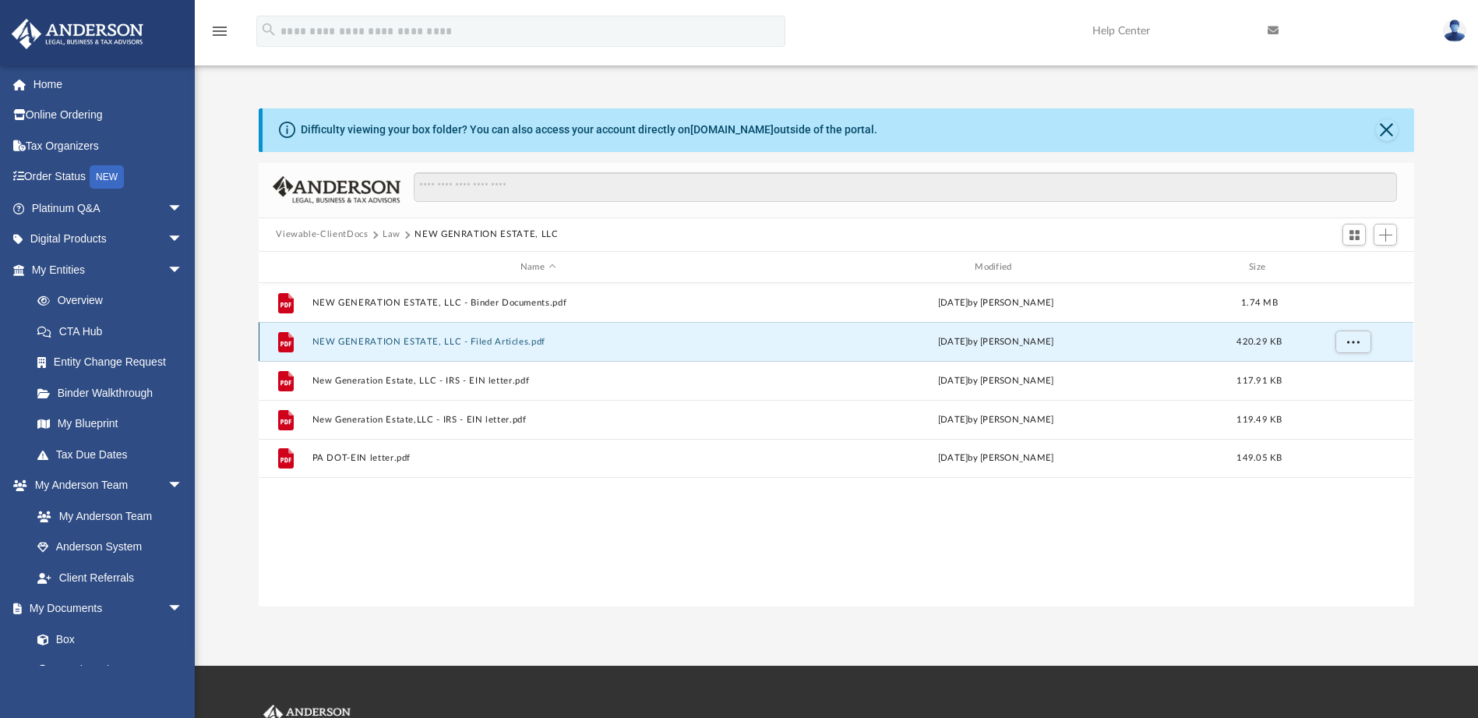
click at [420, 338] on button "NEW GENERATION ESTATE, LLC - Filed Articles.pdf" at bounding box center [537, 342] width 451 height 10
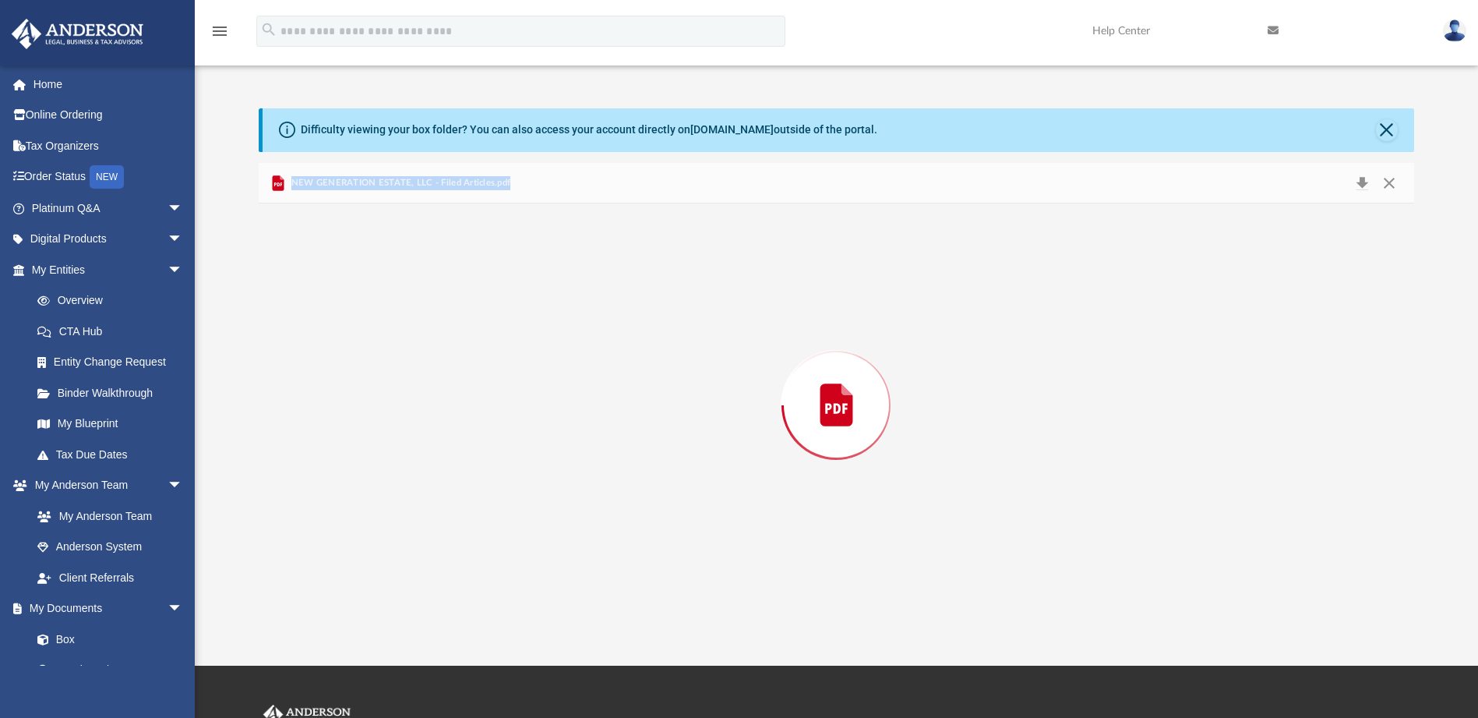
click at [420, 338] on div "Preview" at bounding box center [836, 404] width 1155 height 402
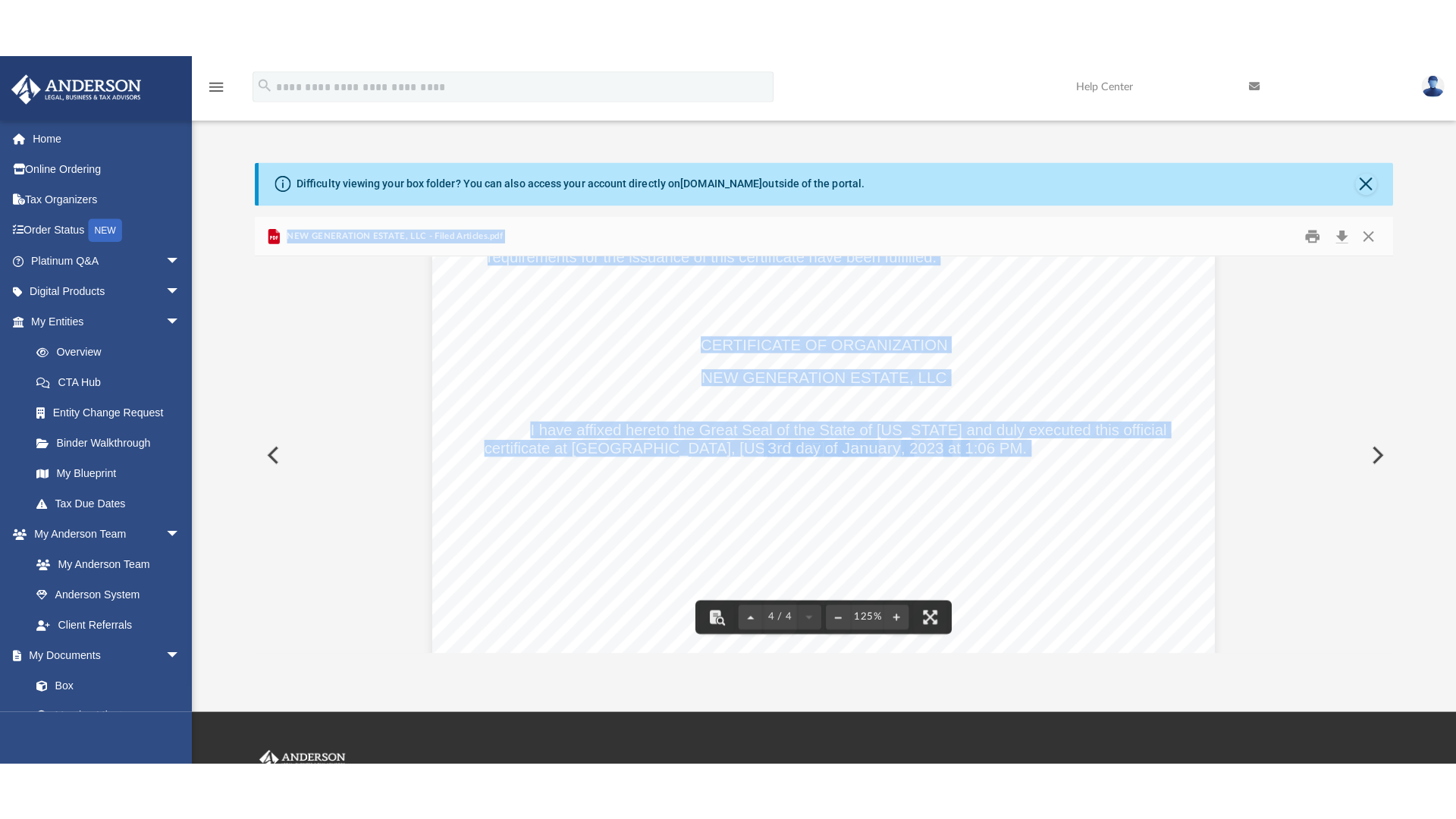
scroll to position [3246, 0]
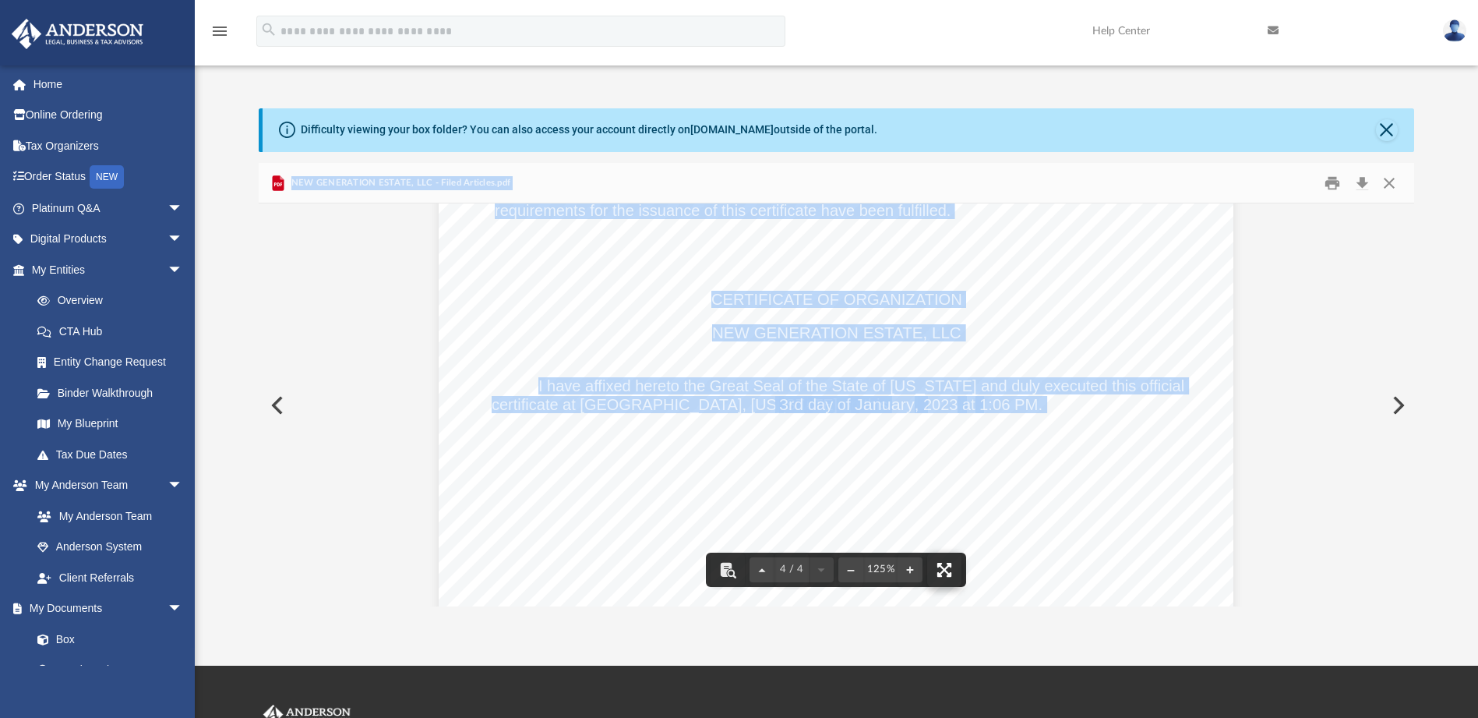
click at [951, 564] on button "File preview" at bounding box center [944, 569] width 34 height 34
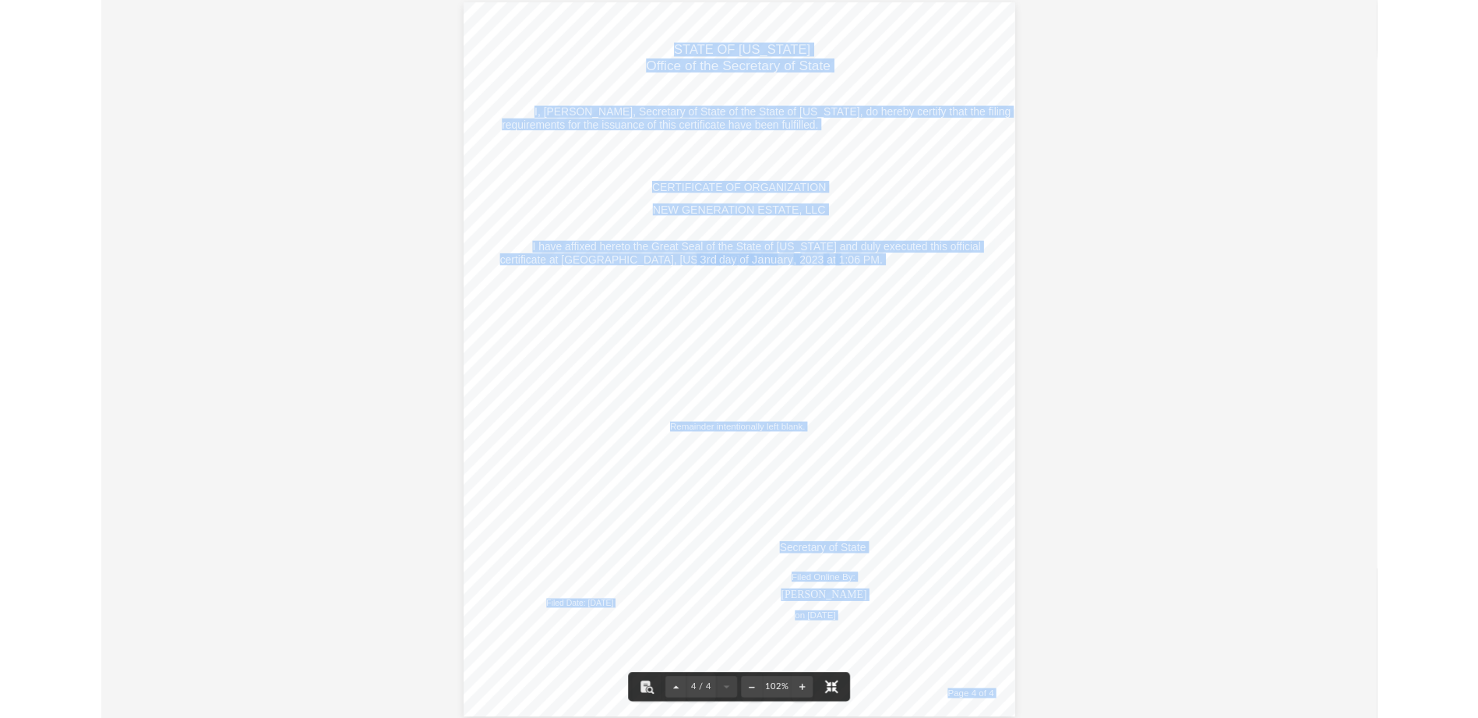
scroll to position [2603, 0]
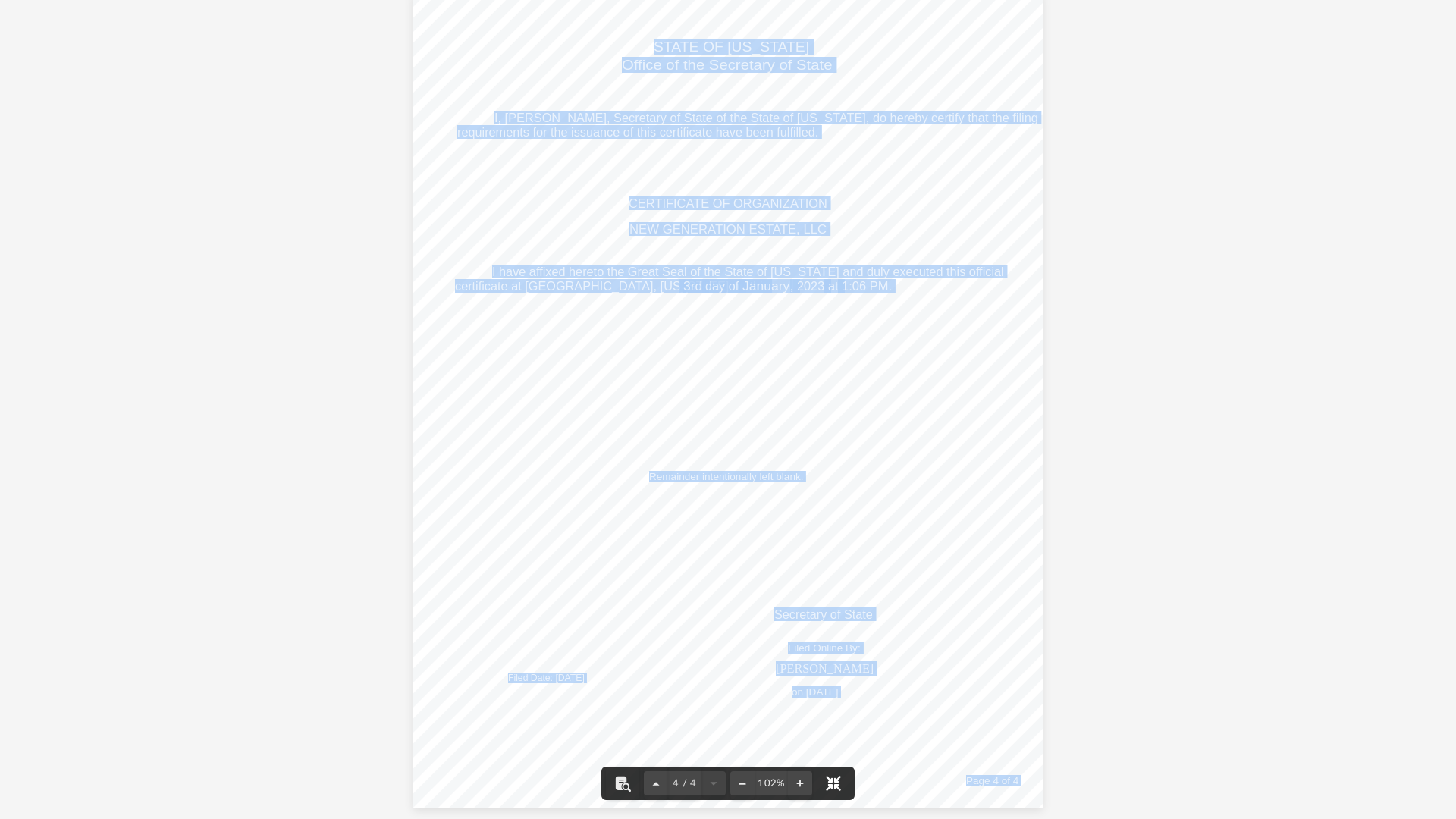
click at [833, 697] on button "File preview" at bounding box center [833, 783] width 33 height 33
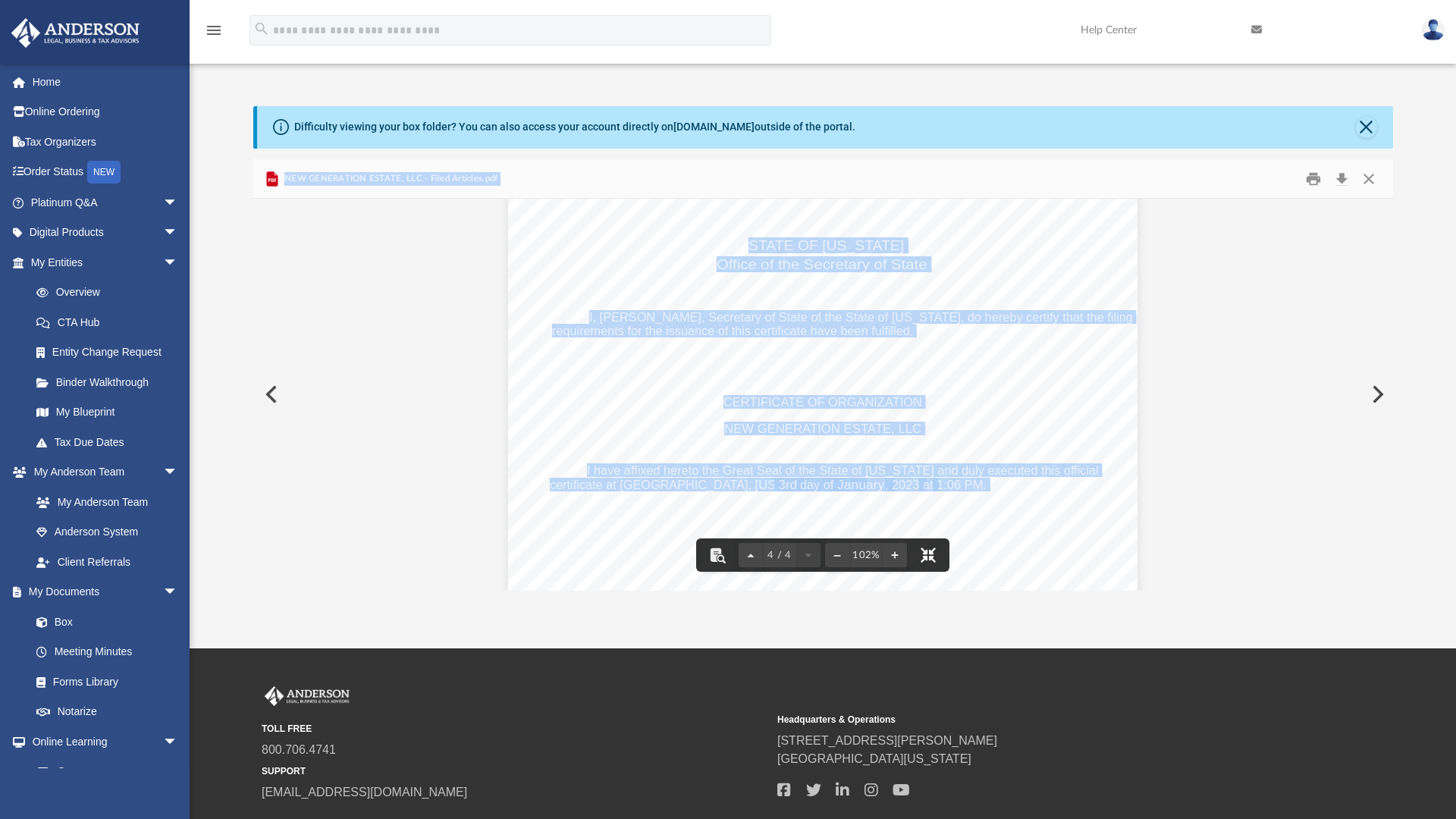
scroll to position [3070, 0]
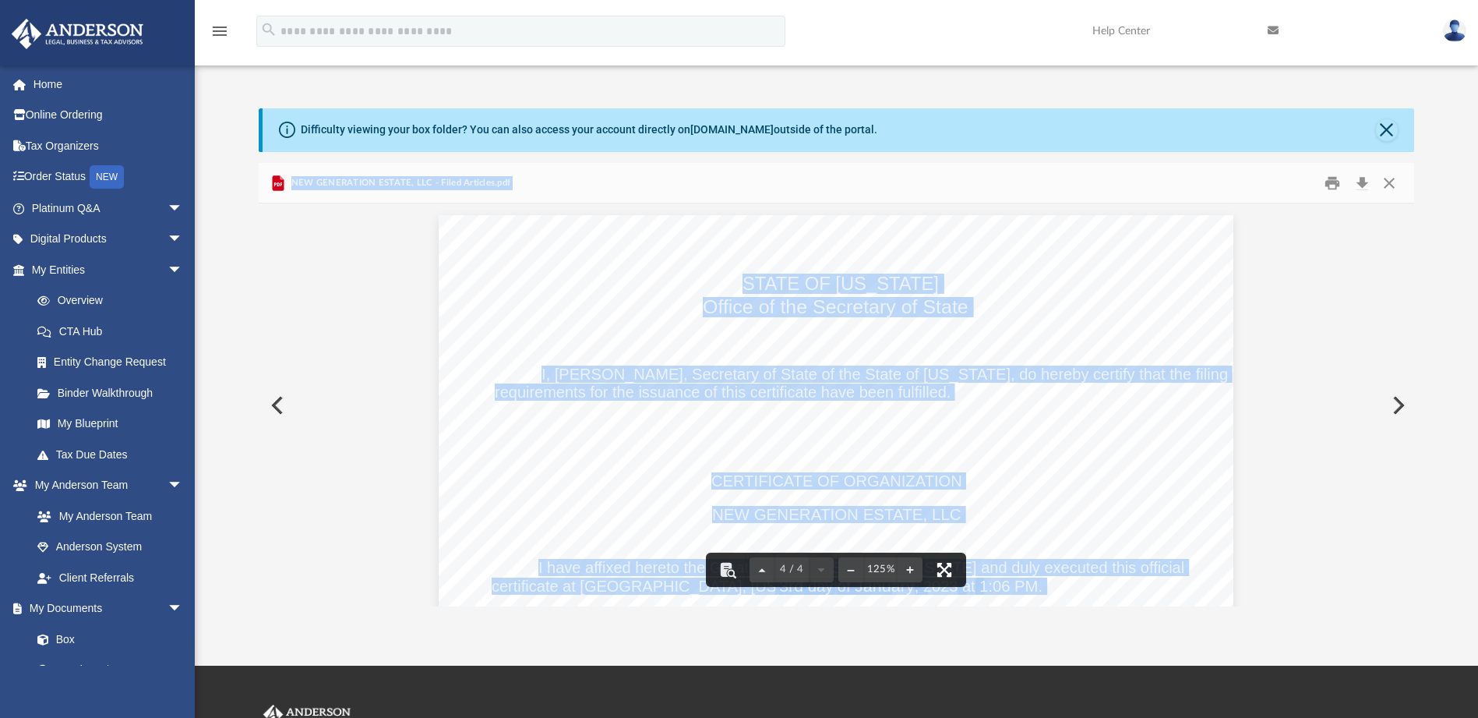
click at [945, 570] on button "File preview" at bounding box center [944, 569] width 34 height 34
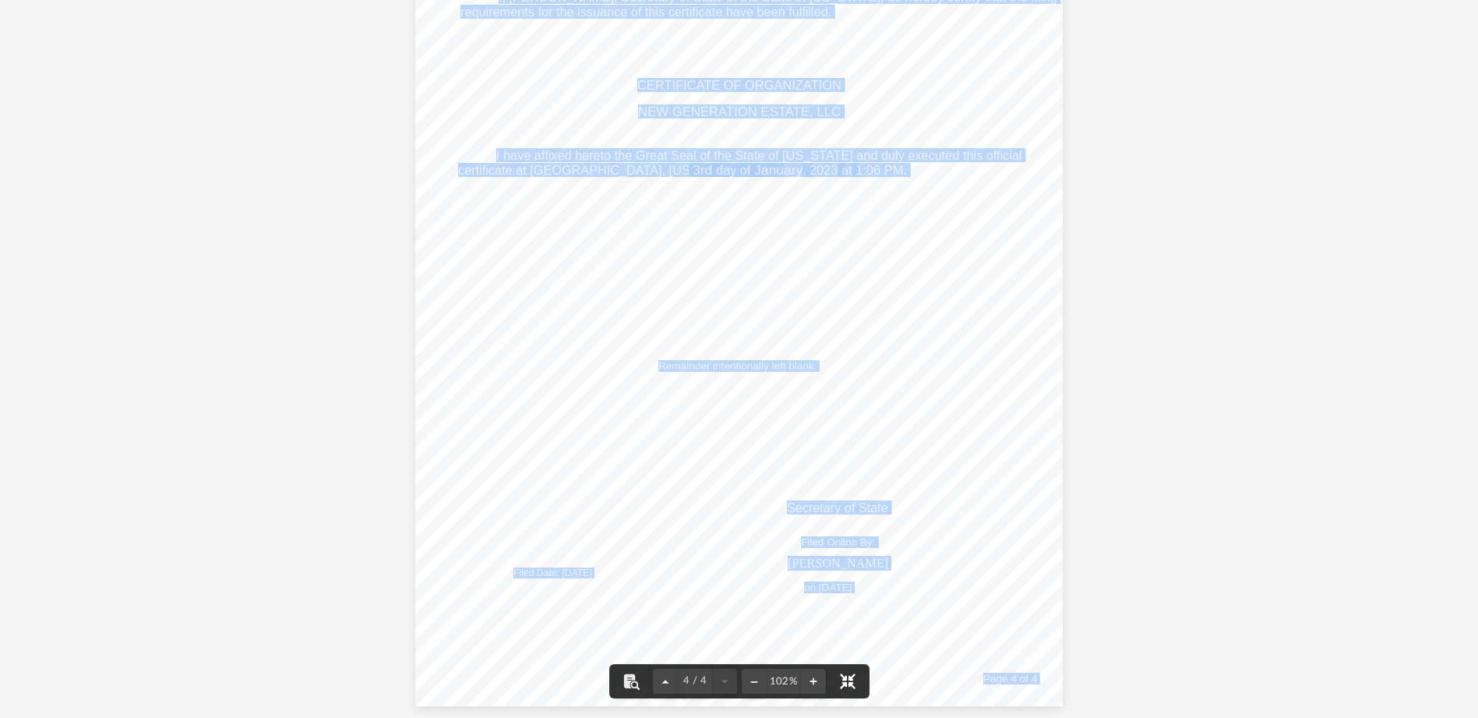
scroll to position [2583, 0]
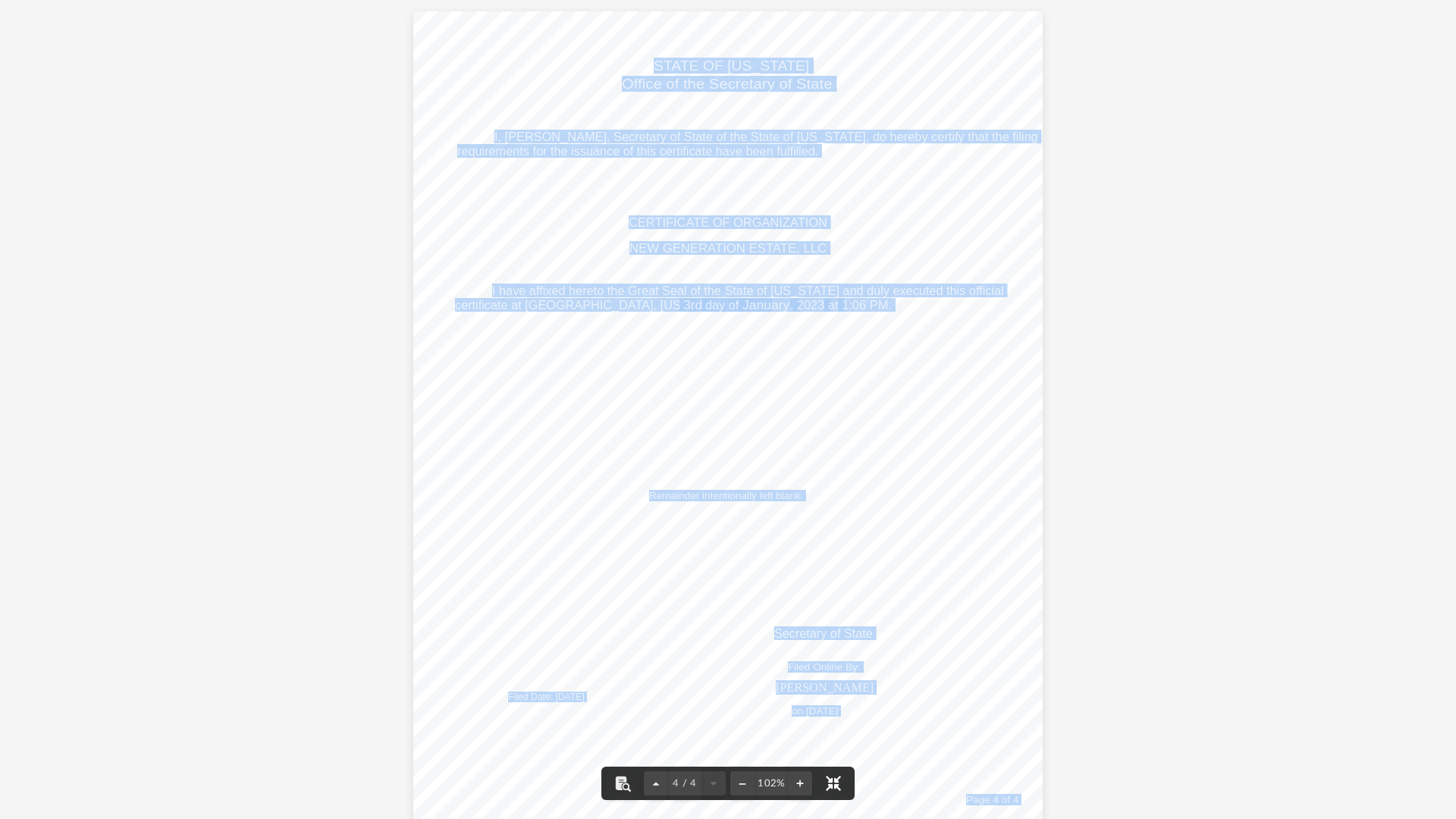
click at [817, 697] on button "File preview" at bounding box center [833, 783] width 33 height 33
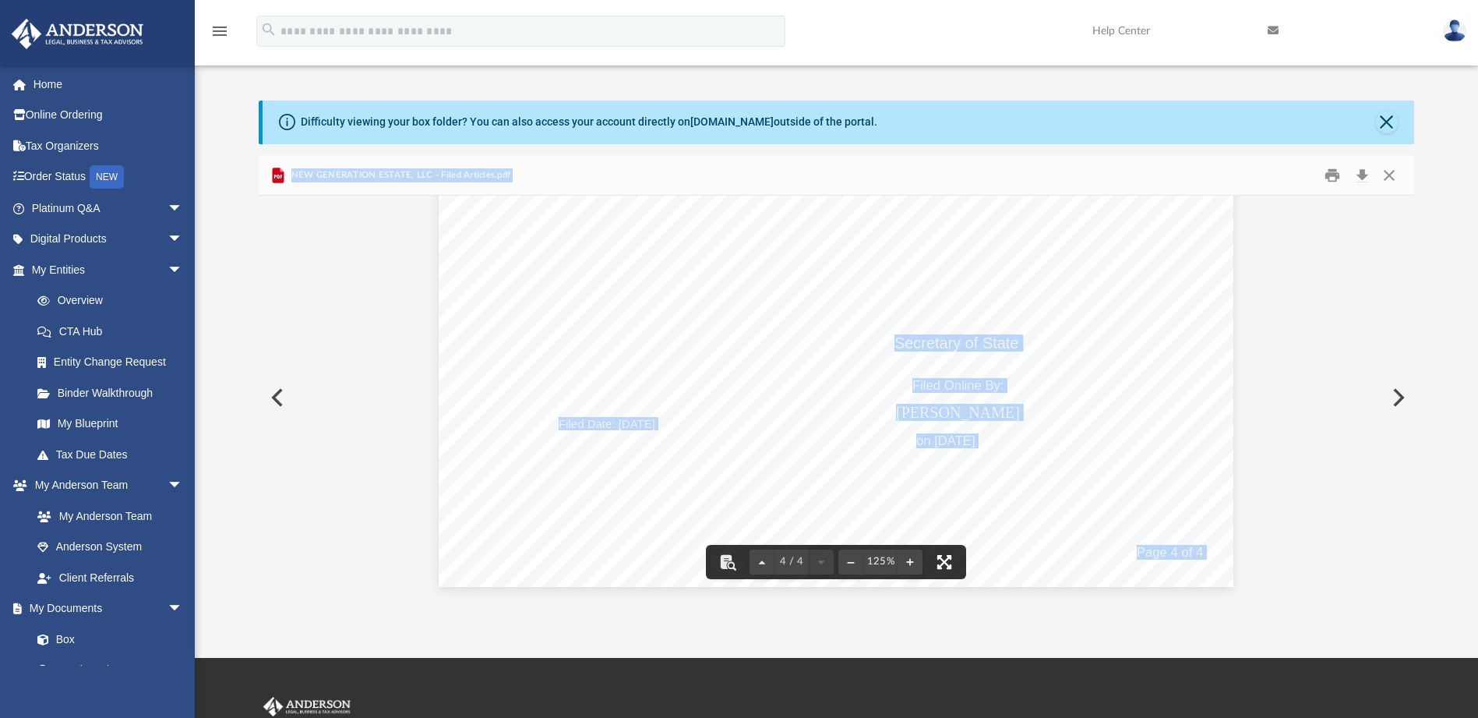
scroll to position [0, 0]
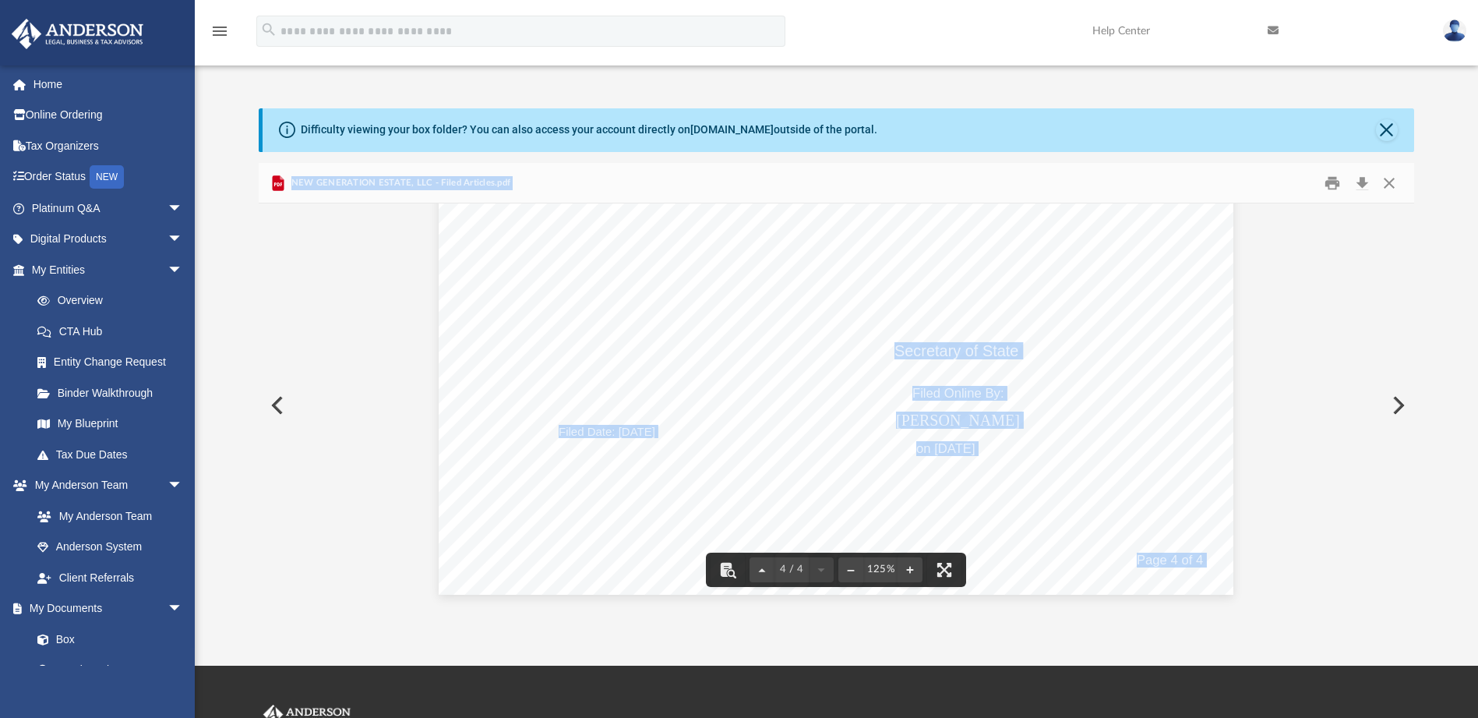
click at [1396, 407] on button "Preview" at bounding box center [1397, 405] width 34 height 44
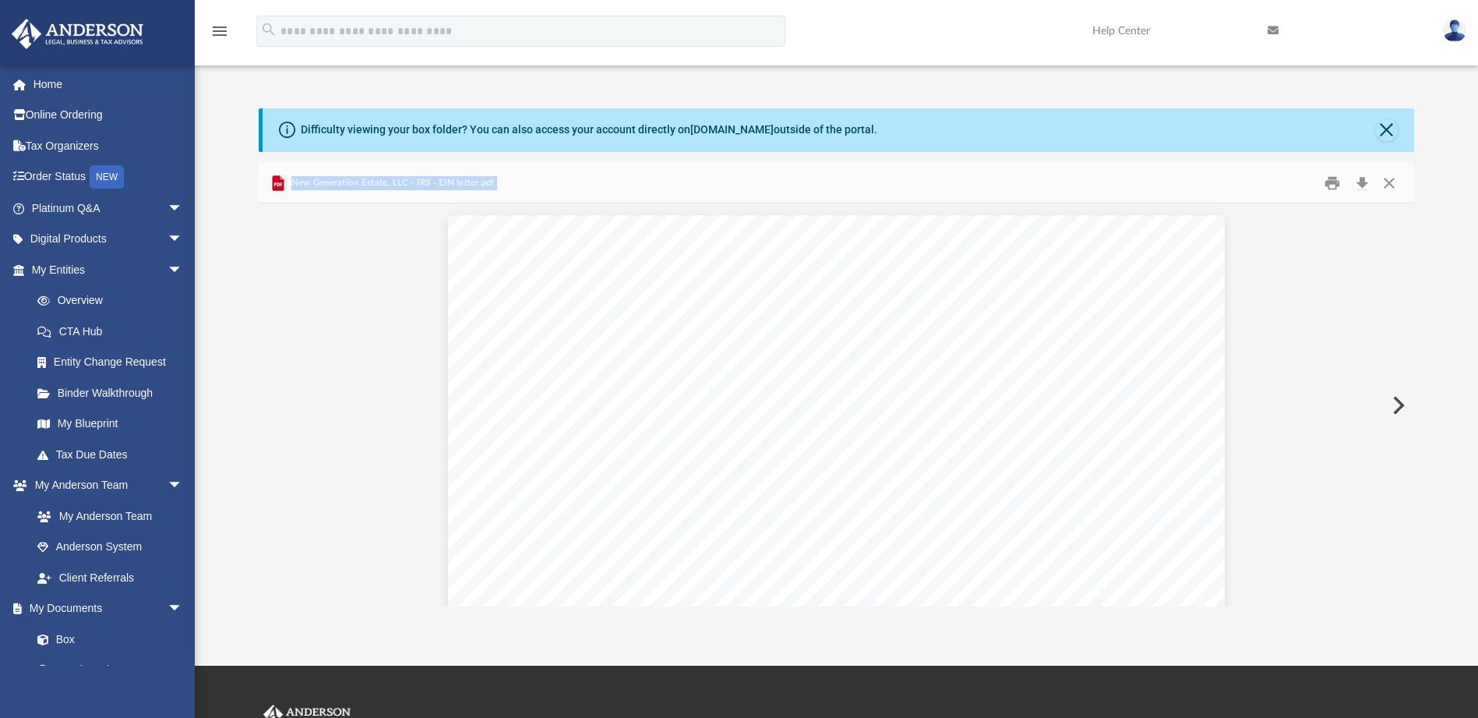
click at [1397, 399] on button "Preview" at bounding box center [1397, 405] width 34 height 44
click at [1396, 399] on button "Preview" at bounding box center [1397, 405] width 34 height 44
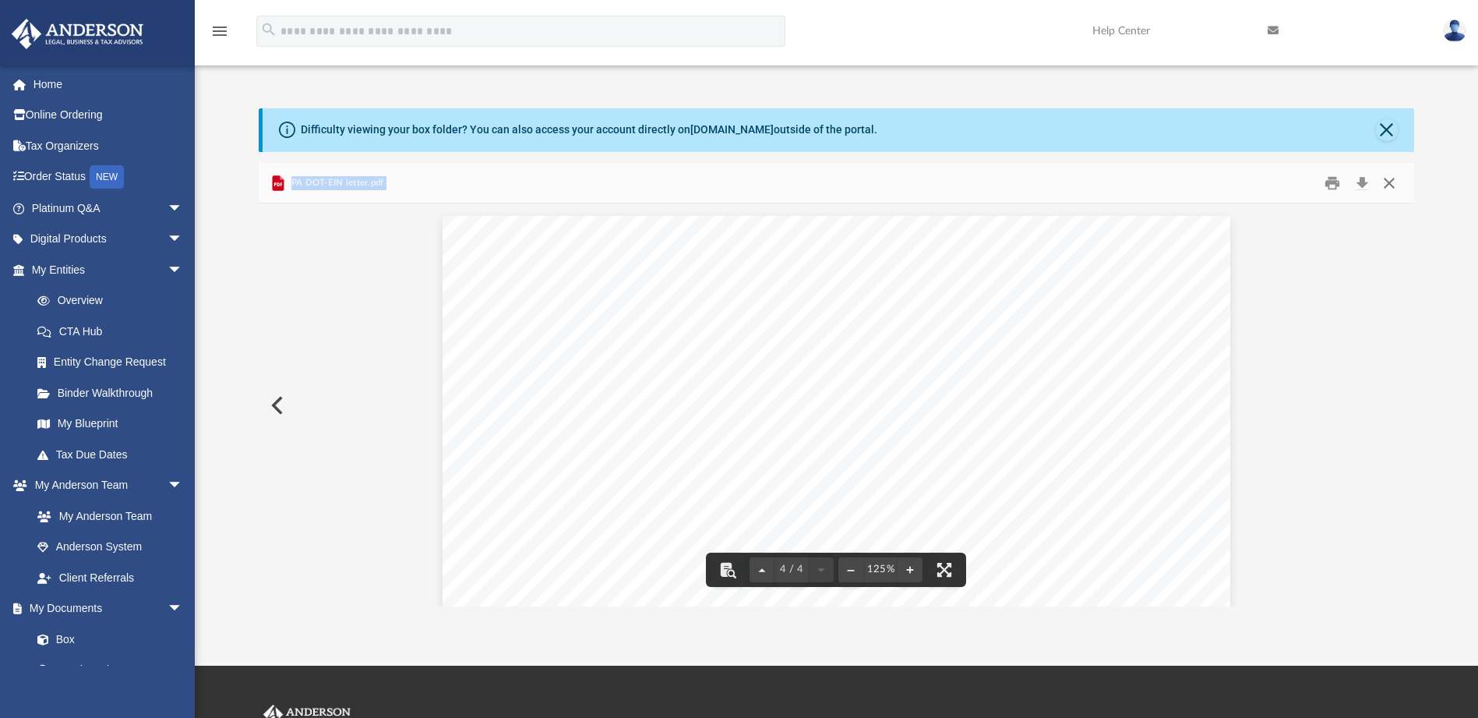
click at [1393, 186] on button "Close" at bounding box center [1389, 183] width 28 height 24
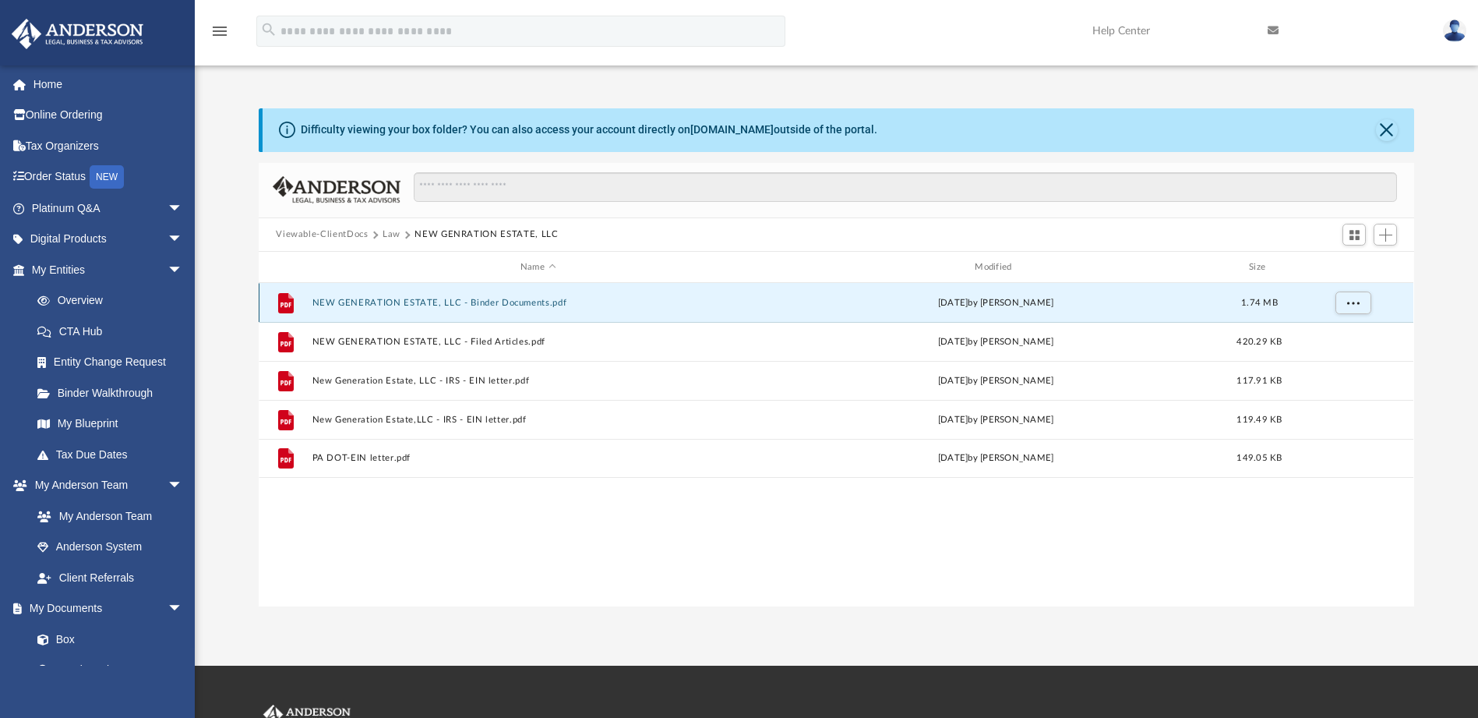
click at [451, 300] on button "NEW GENERATION ESTATE, LLC - Binder Documents.pdf" at bounding box center [537, 303] width 451 height 10
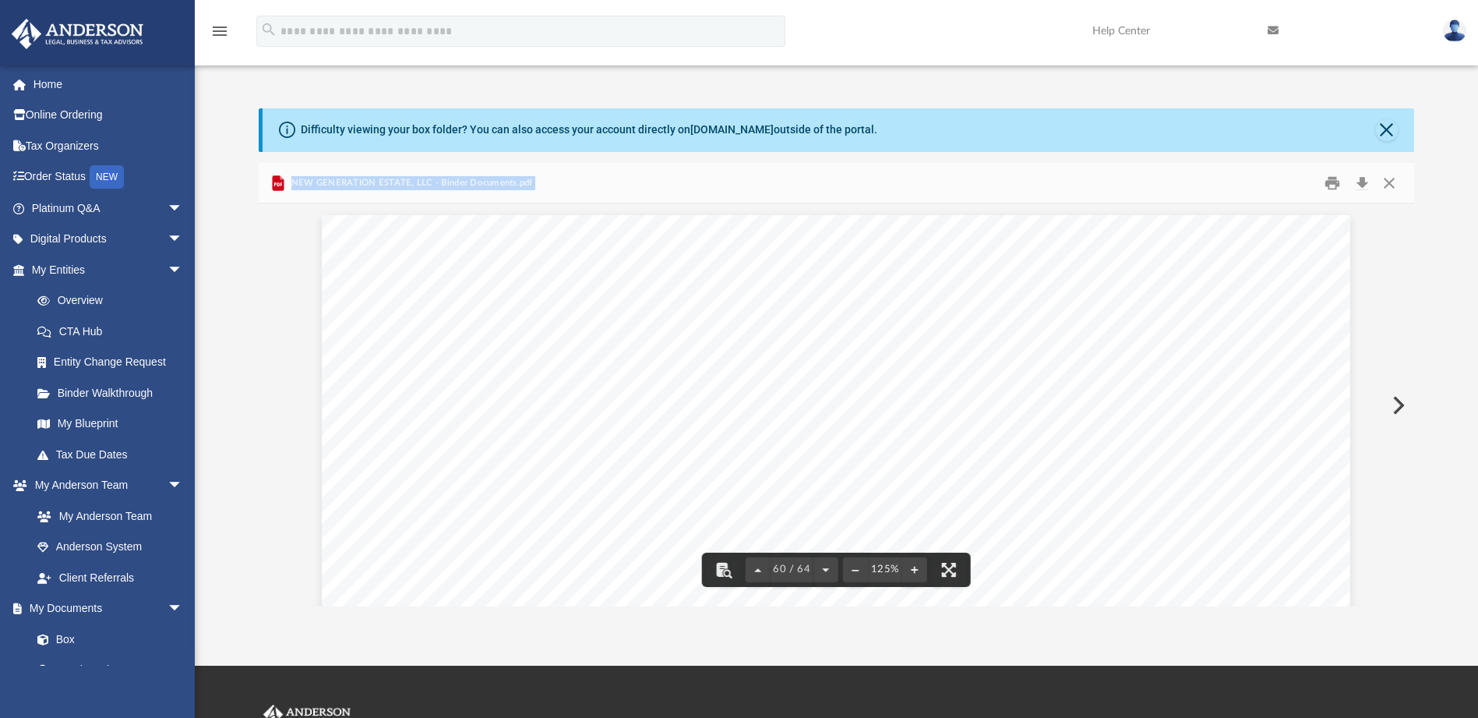
scroll to position [61598, 0]
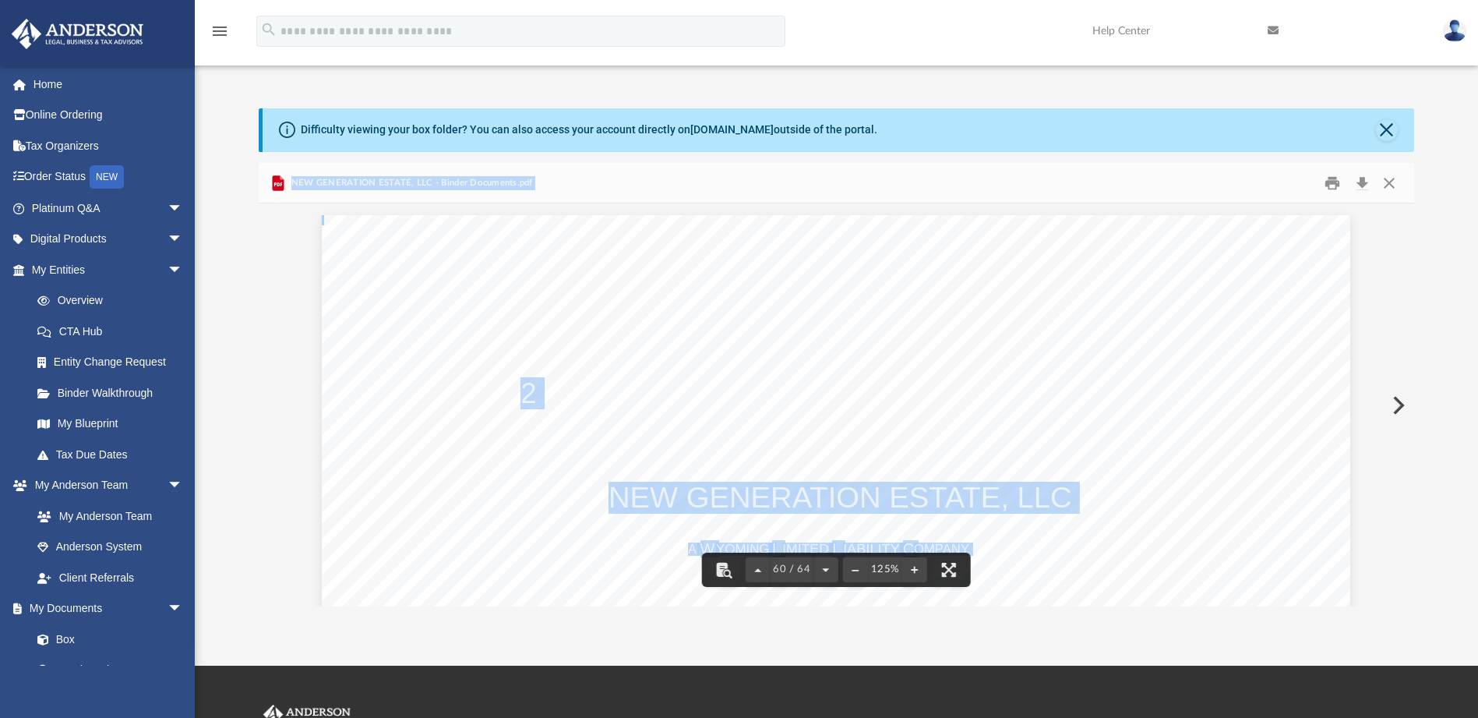
click at [1392, 404] on button "Preview" at bounding box center [1397, 405] width 34 height 44
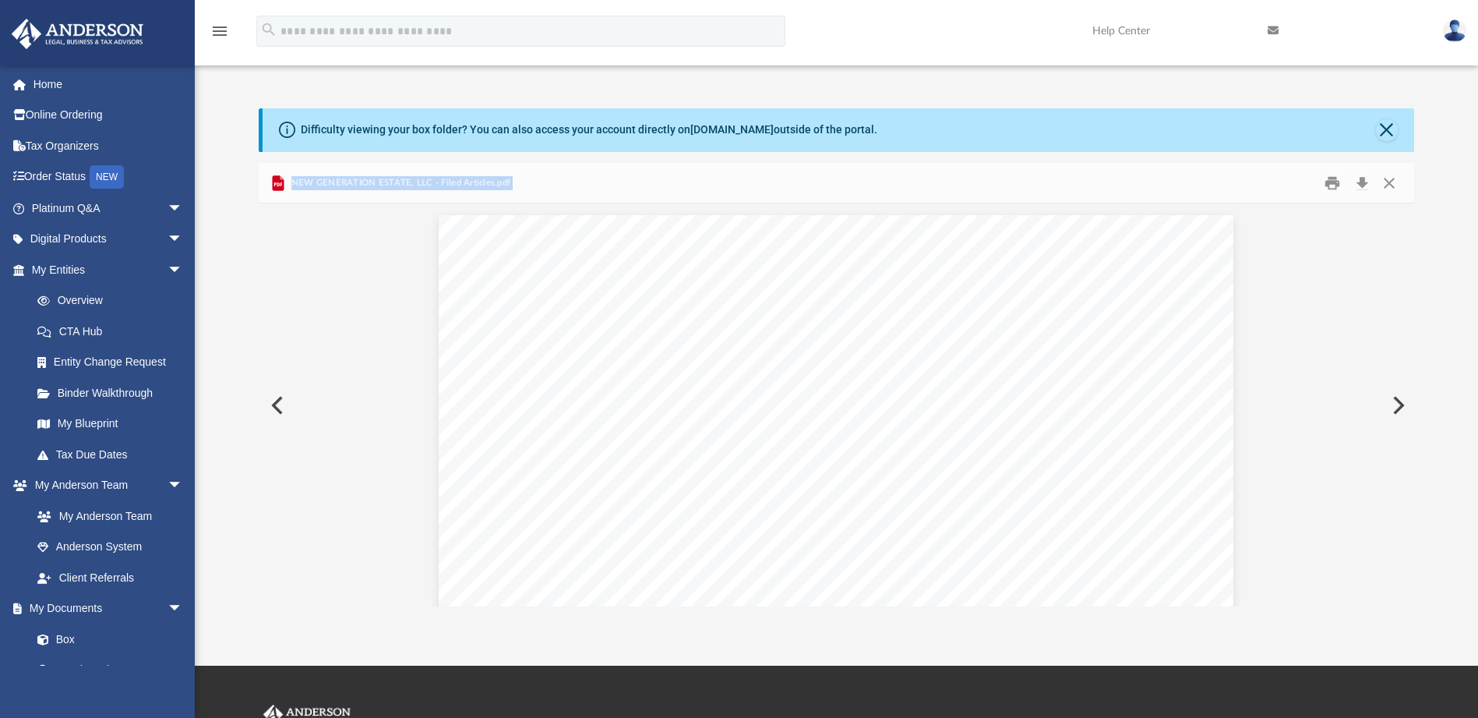
scroll to position [3156, 0]
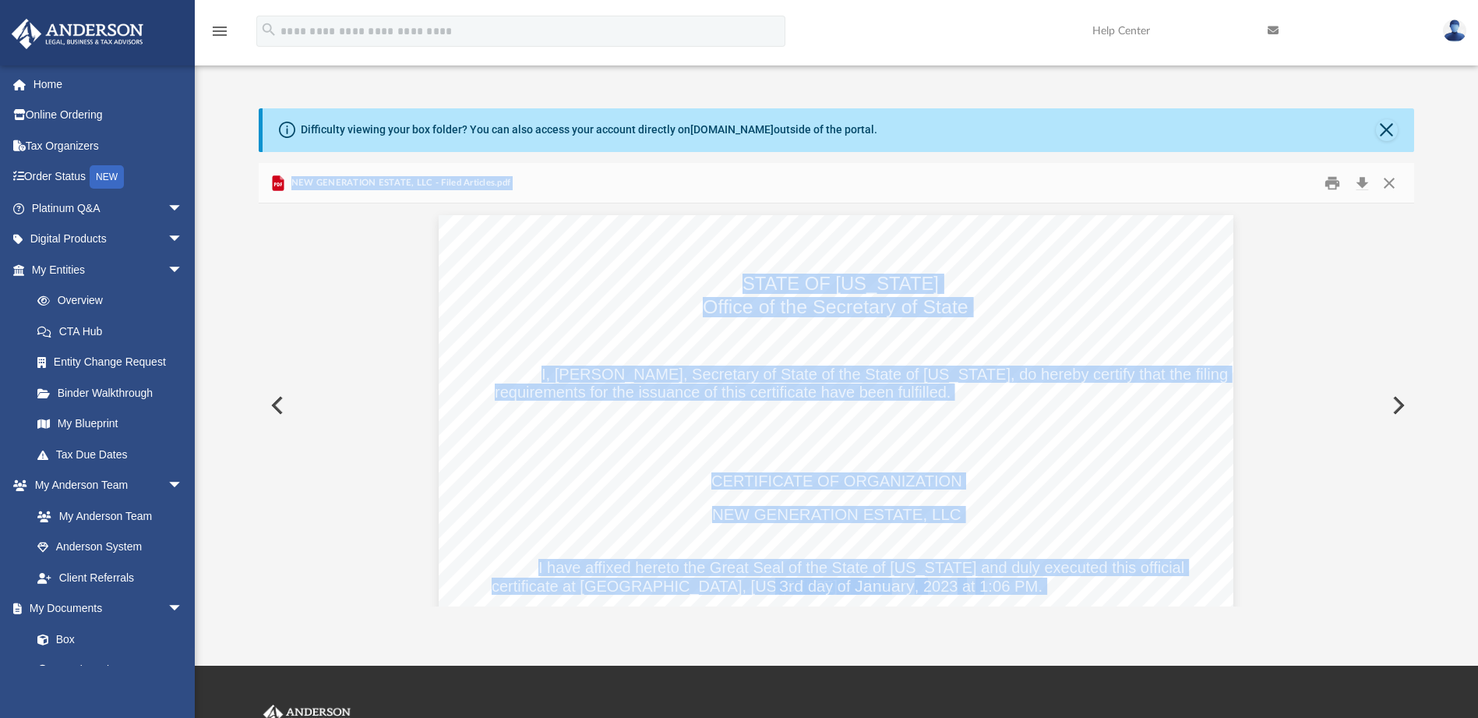
click at [1392, 404] on button "Preview" at bounding box center [1397, 405] width 34 height 44
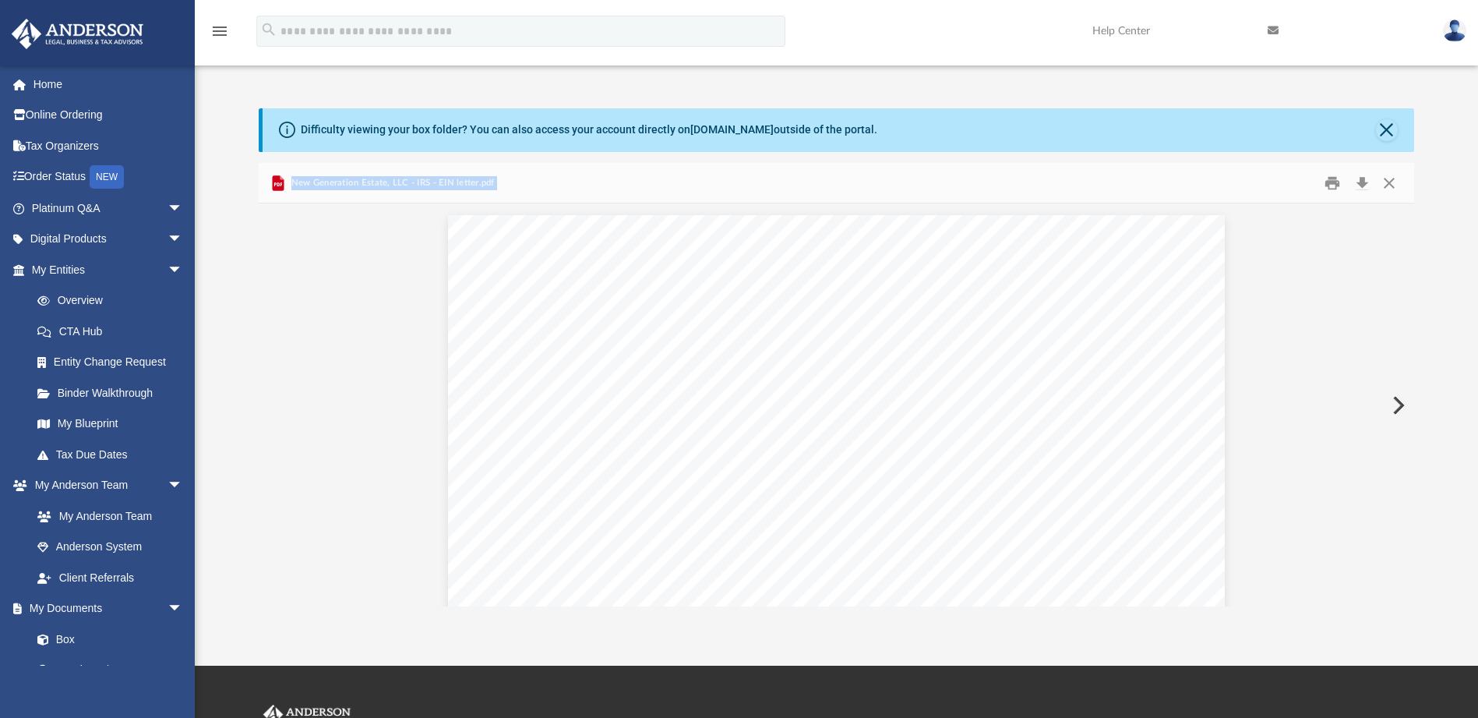
click at [1393, 404] on button "Preview" at bounding box center [1397, 405] width 34 height 44
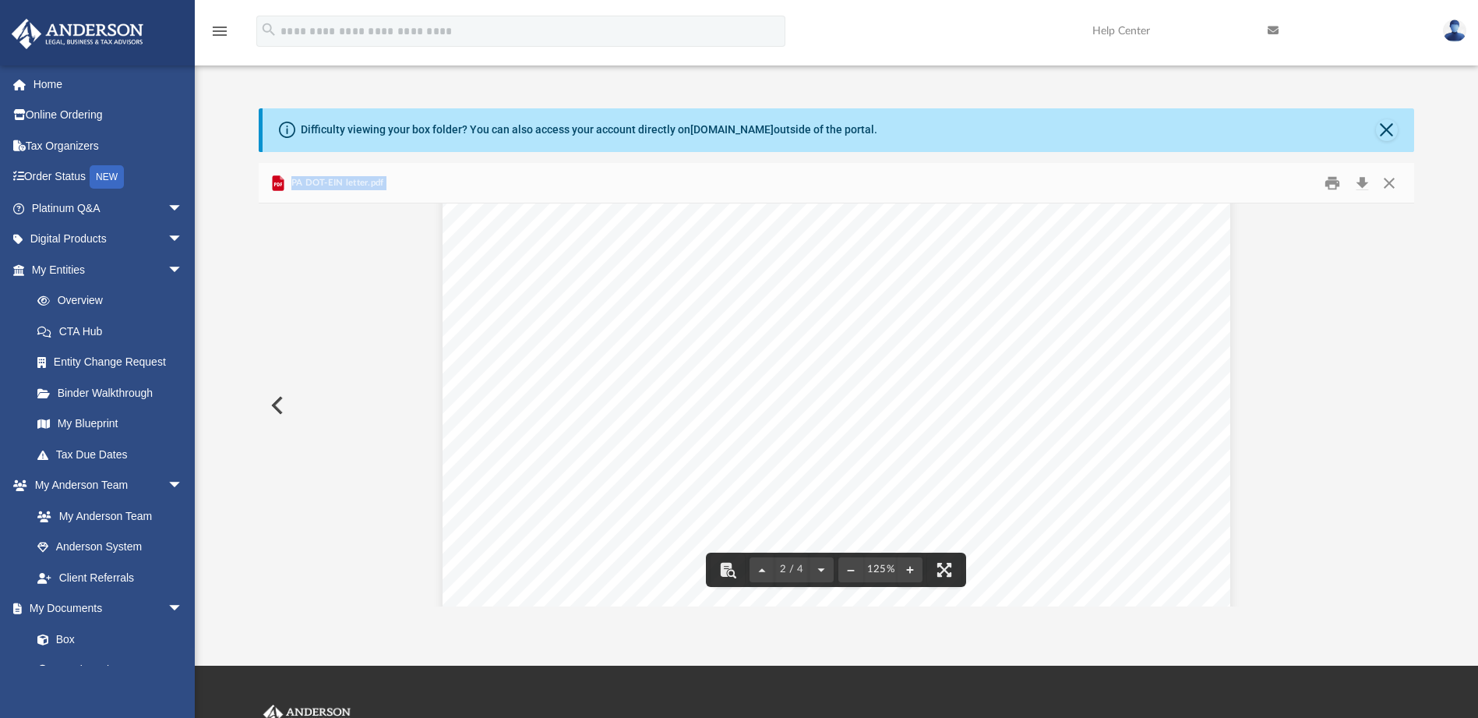
scroll to position [1301, 0]
click at [1389, 180] on button "Close" at bounding box center [1389, 183] width 28 height 24
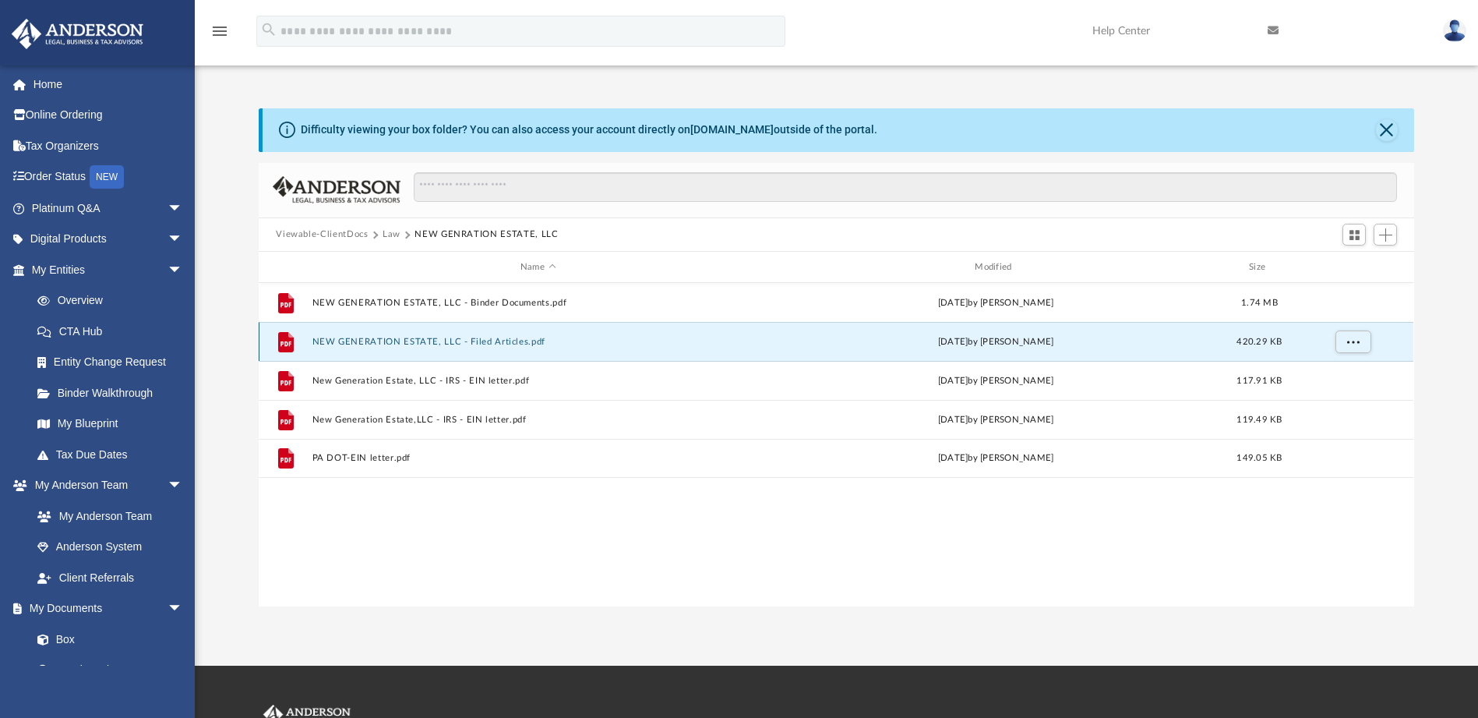
click at [387, 341] on button "NEW GENERATION ESTATE, LLC - Filed Articles.pdf" at bounding box center [537, 342] width 451 height 10
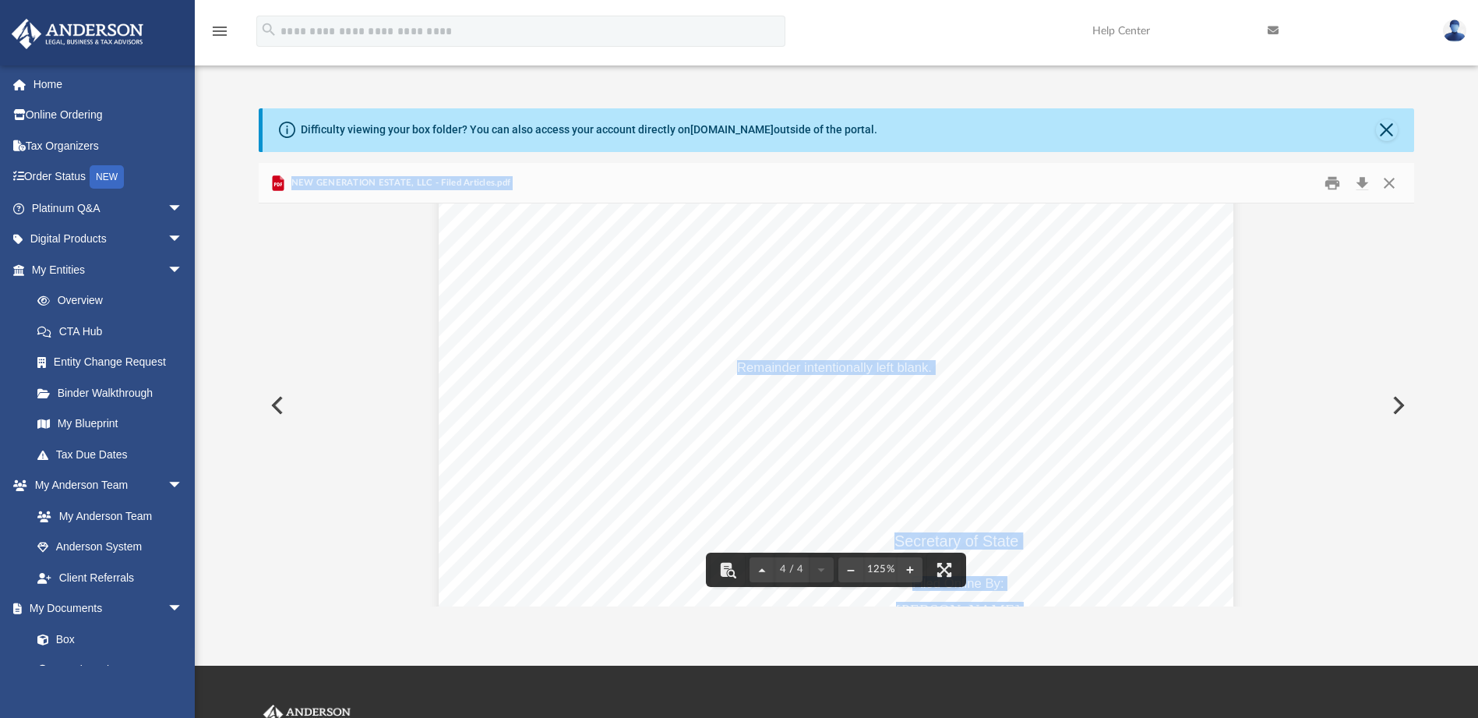
scroll to position [3623, 0]
click at [1395, 403] on button "Preview" at bounding box center [1397, 405] width 34 height 44
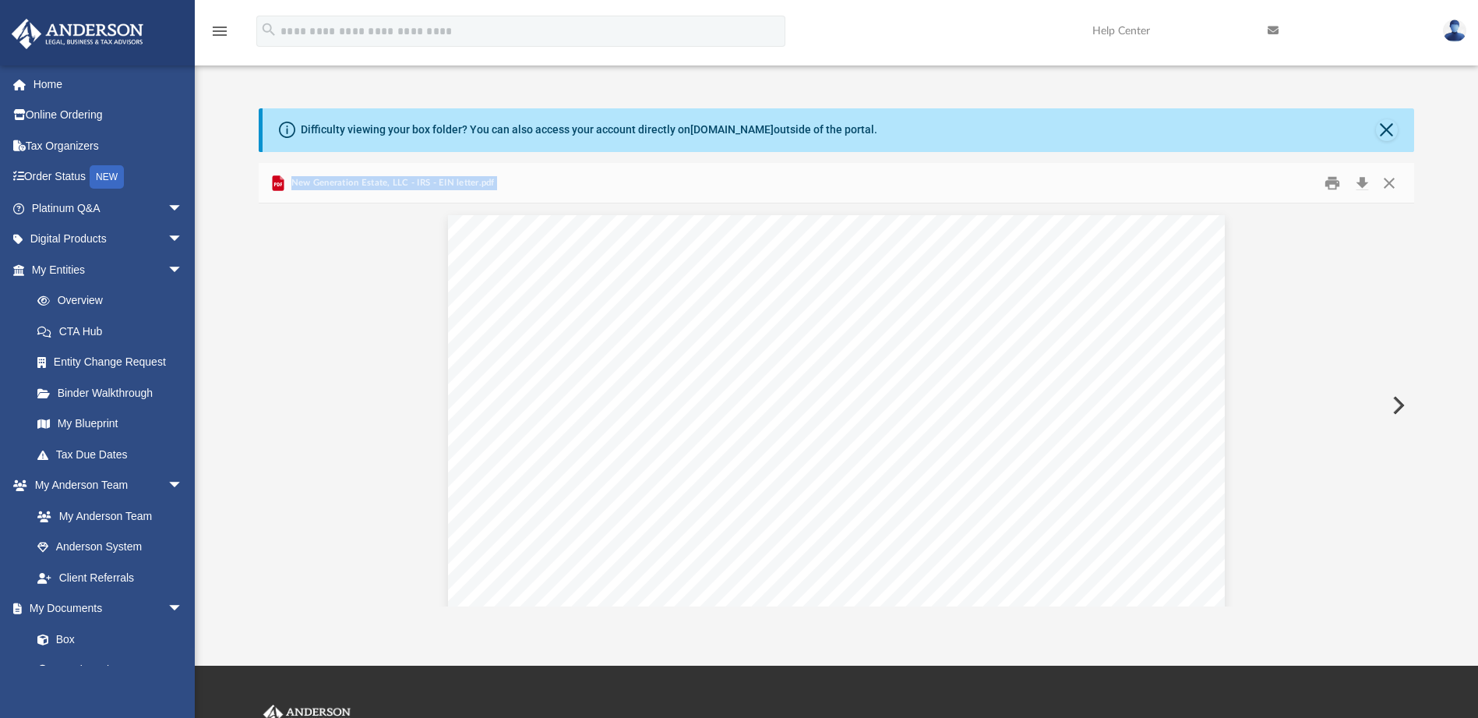
click at [1395, 403] on button "Preview" at bounding box center [1397, 405] width 34 height 44
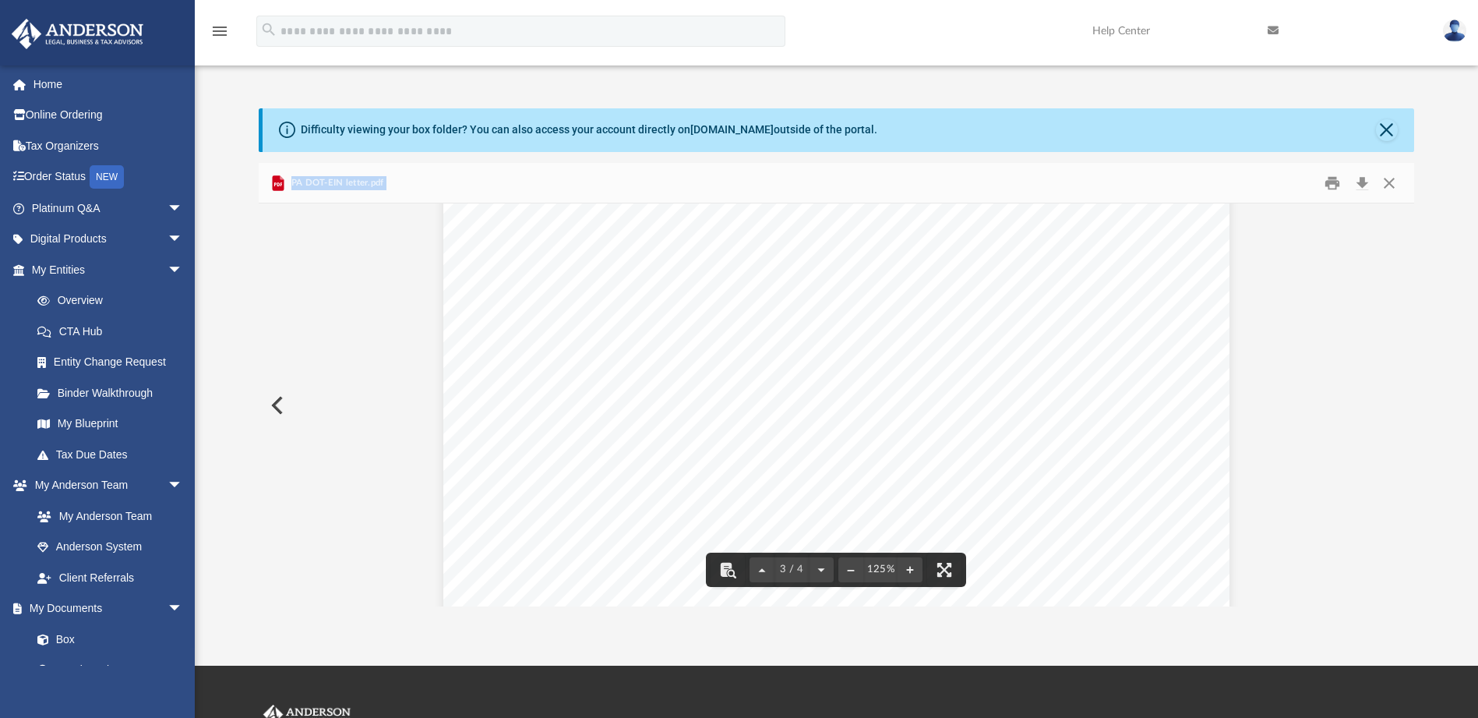
scroll to position [2236, 0]
click at [1386, 178] on button "Close" at bounding box center [1389, 183] width 28 height 24
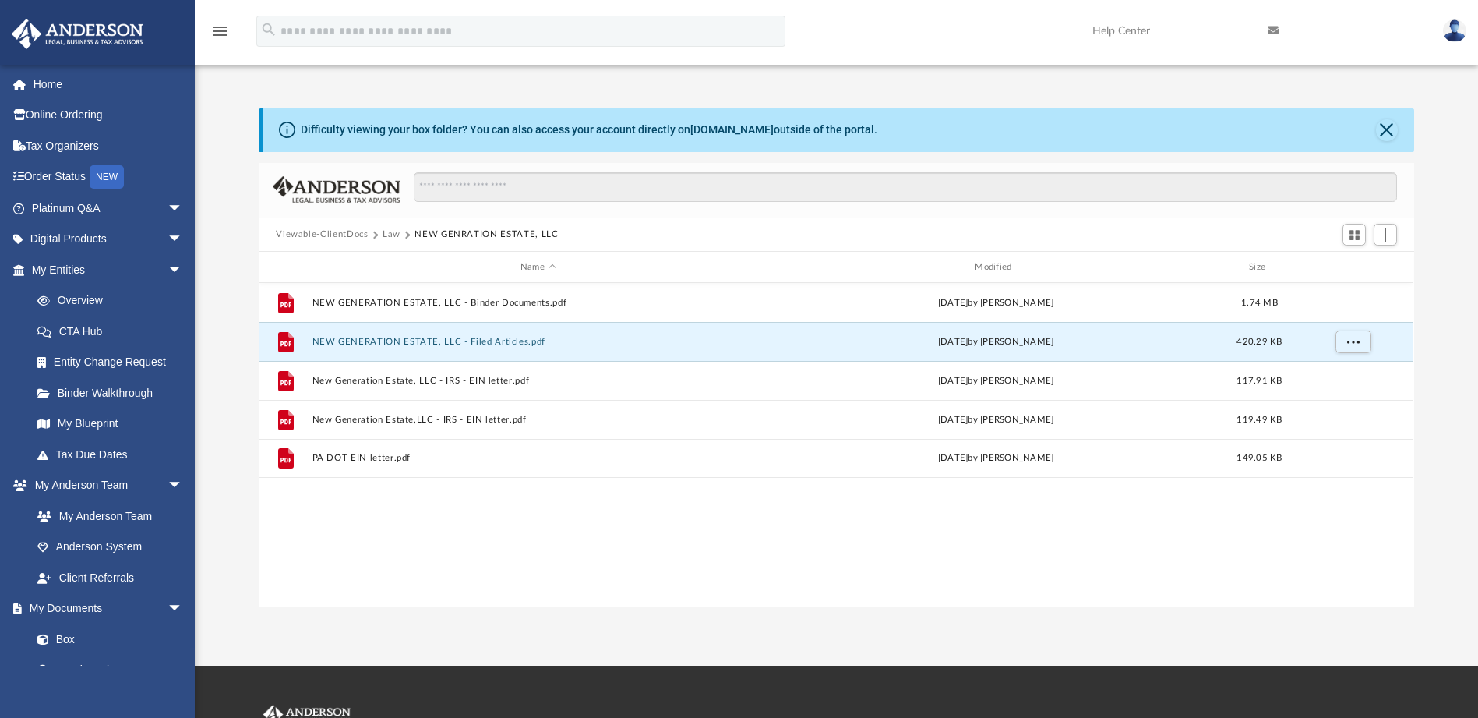
click at [323, 337] on button "NEW GENERATION ESTATE, LLC - Filed Articles.pdf" at bounding box center [537, 342] width 451 height 10
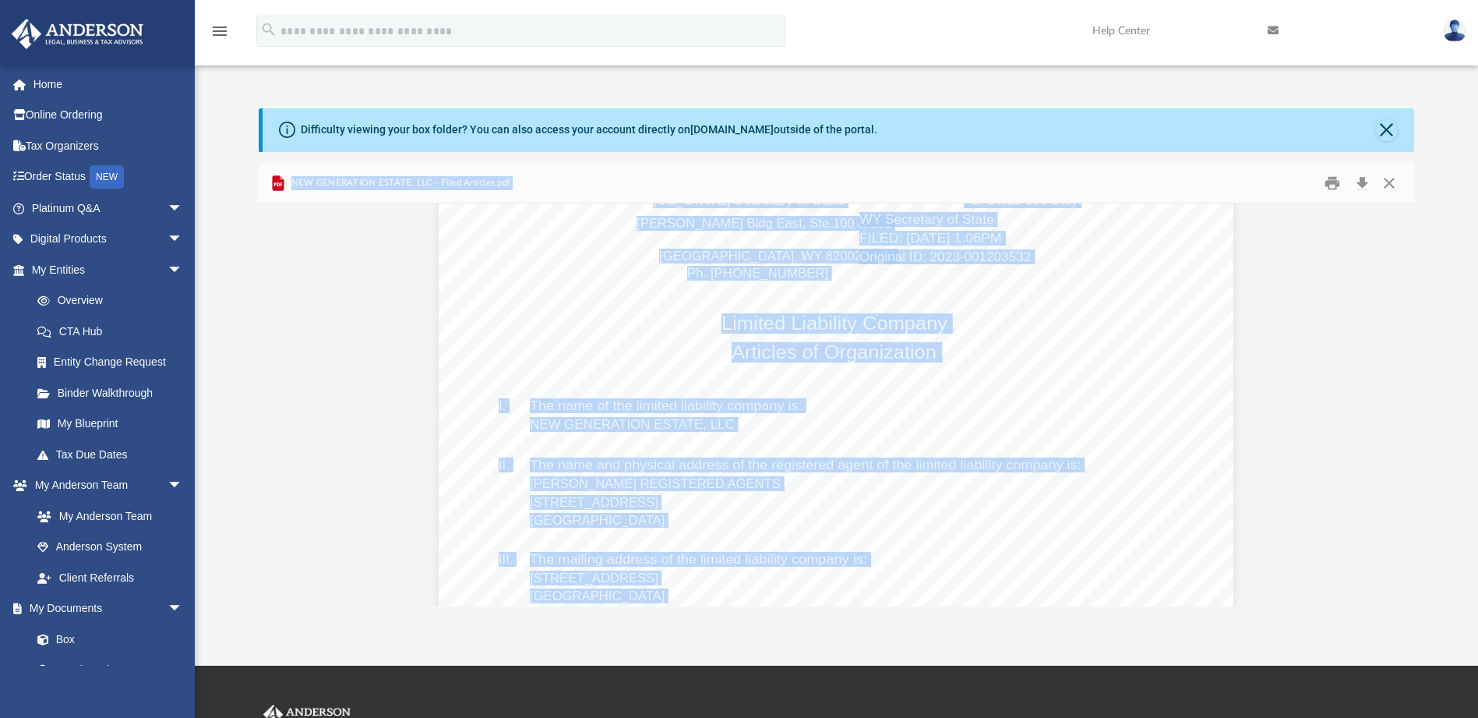
scroll to position [0, 0]
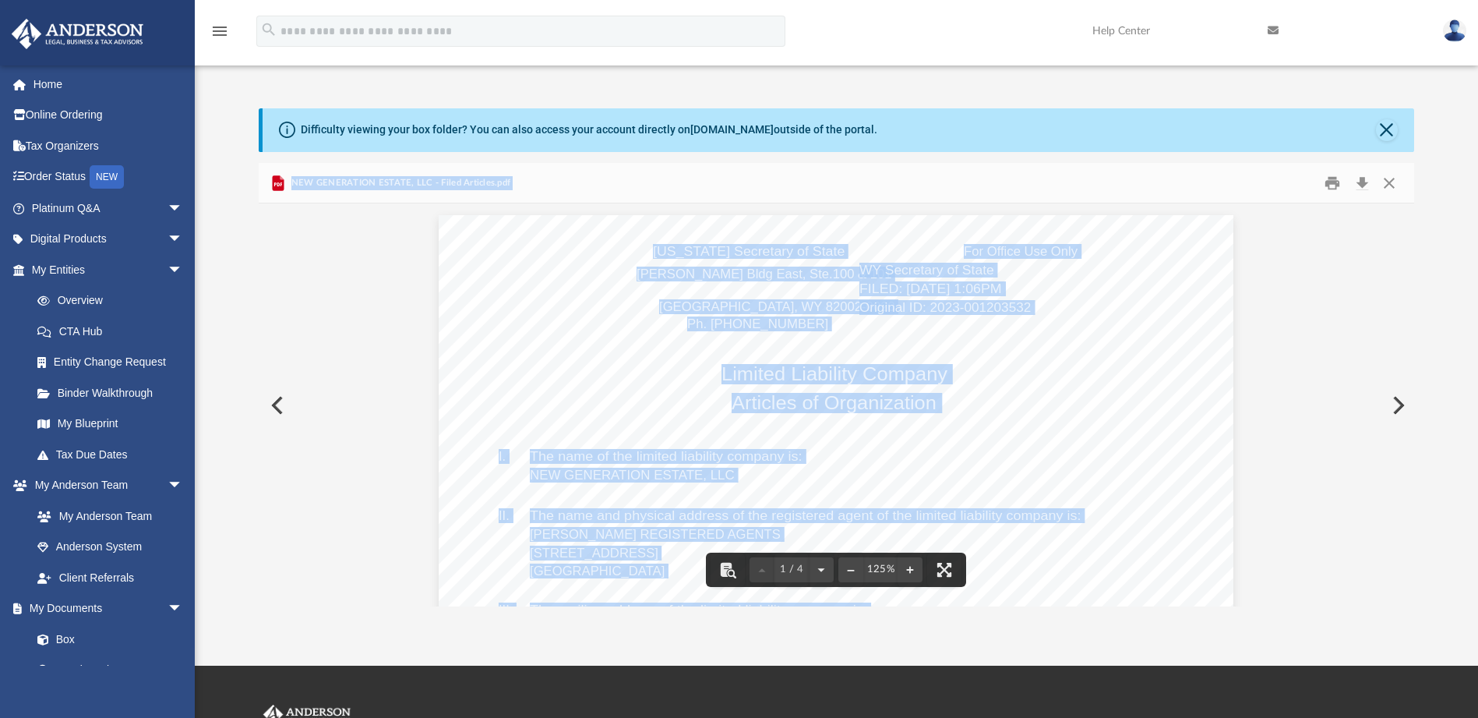
click at [227, 35] on icon "menu" at bounding box center [219, 31] width 19 height 19
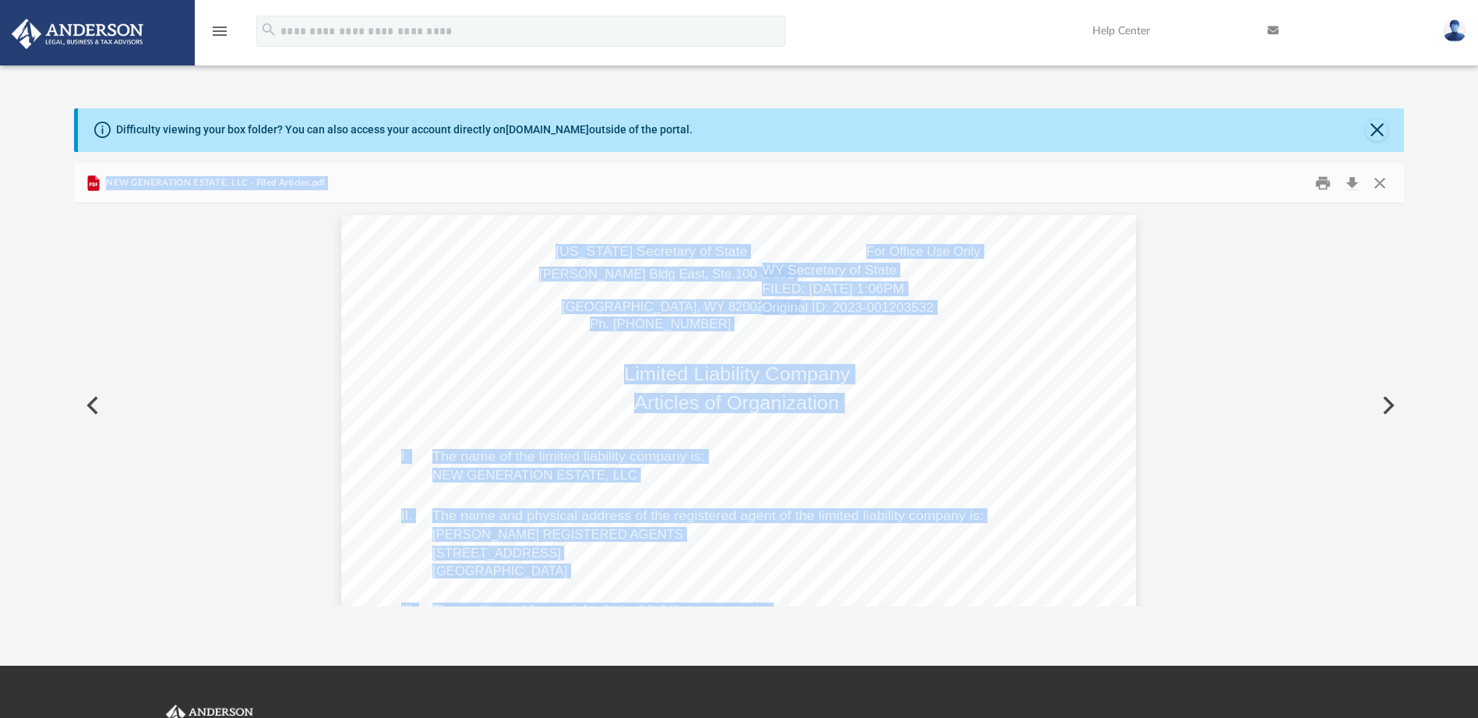
scroll to position [343, 1319]
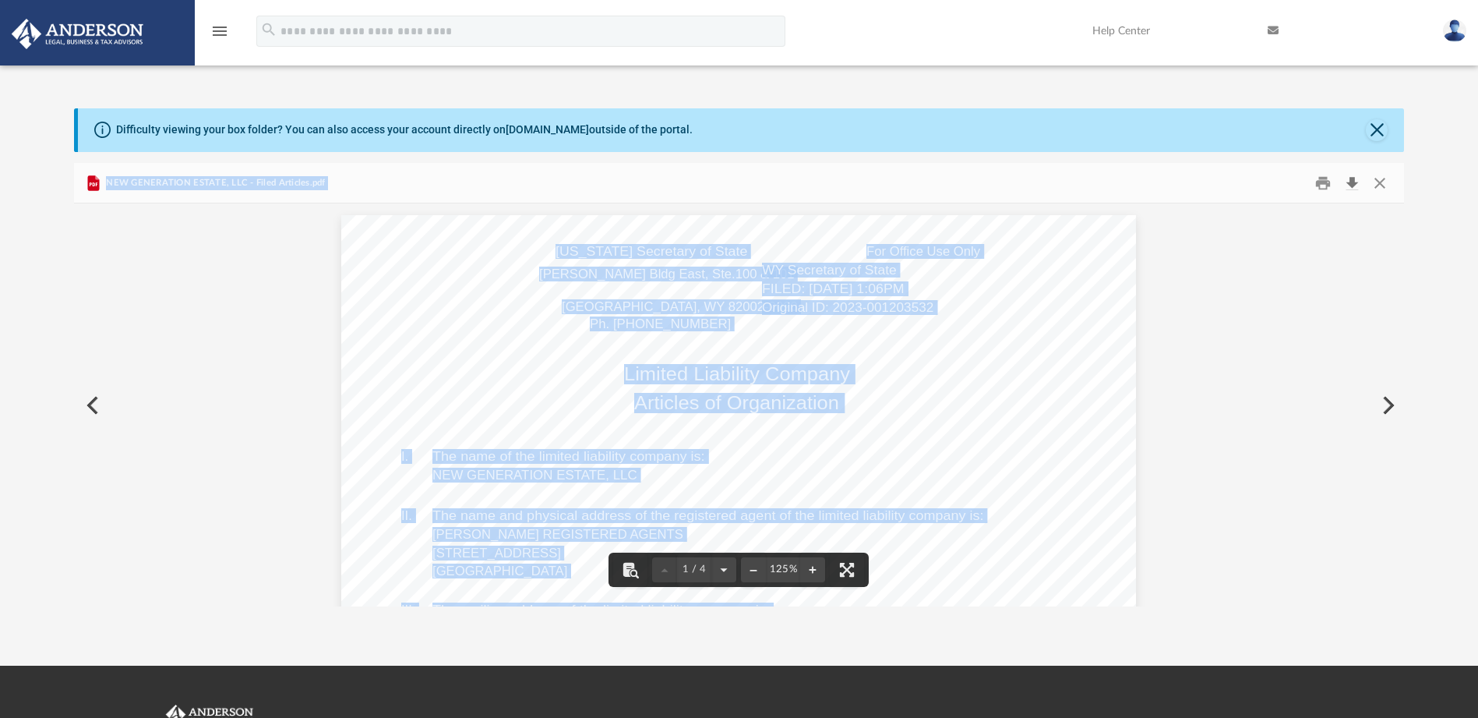
click at [1347, 182] on button "Download" at bounding box center [1352, 183] width 28 height 24
